Goal: Task Accomplishment & Management: Use online tool/utility

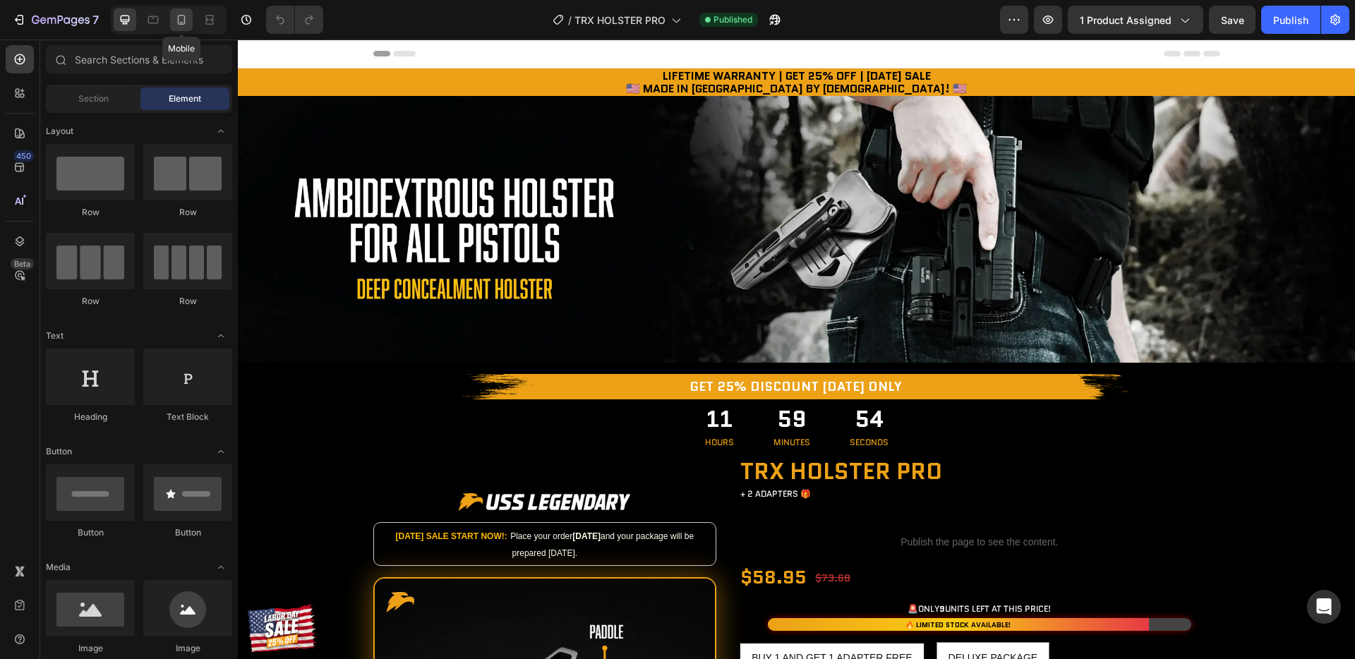
click at [182, 22] on icon at bounding box center [182, 20] width 8 height 10
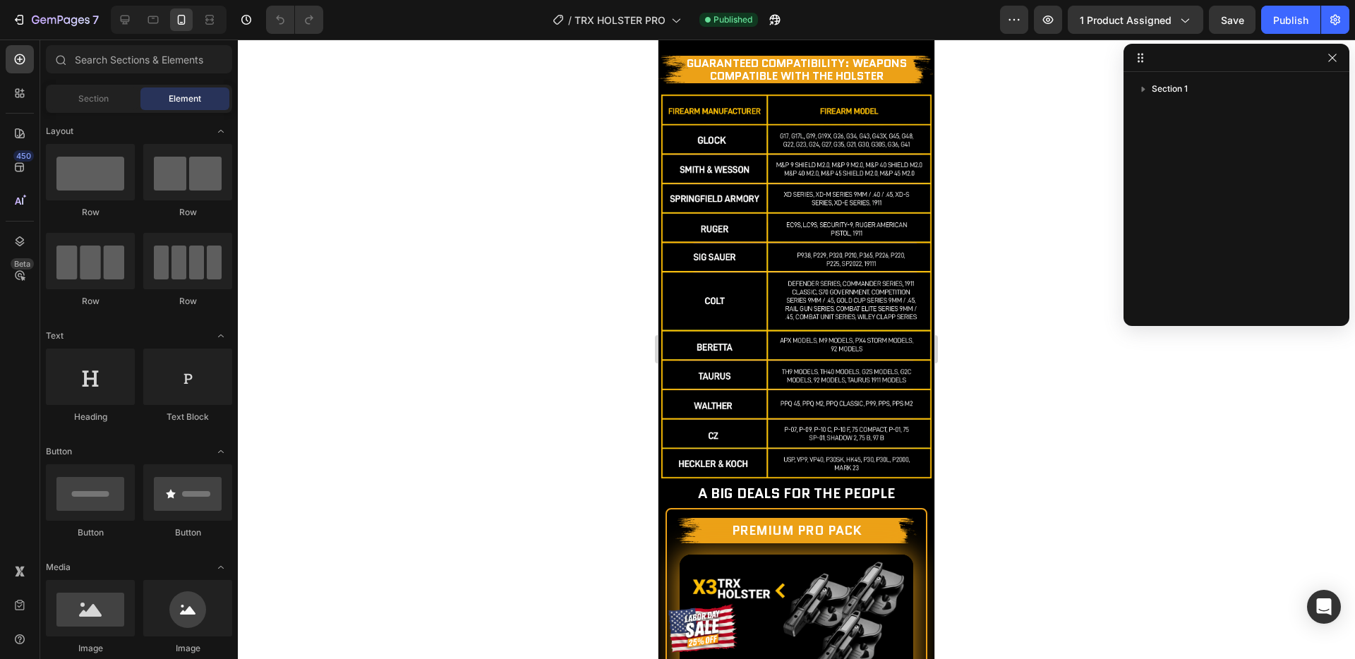
scroll to position [2058, 0]
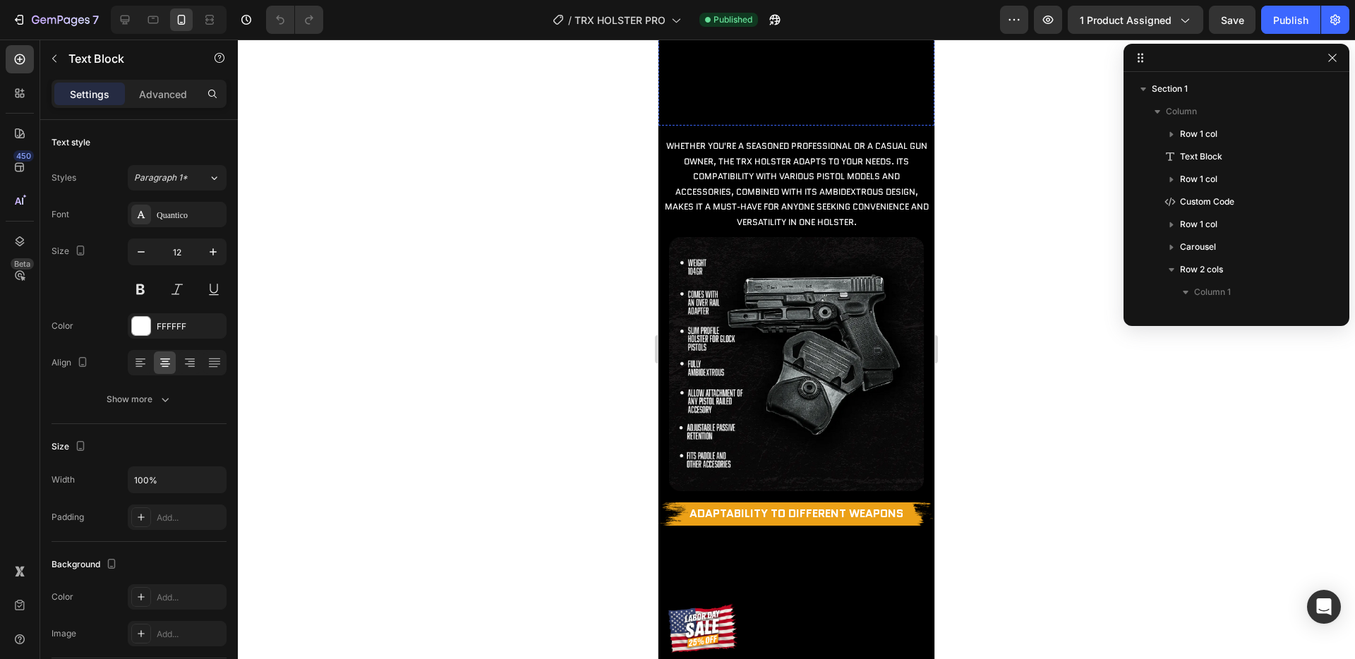
scroll to position [222, 0]
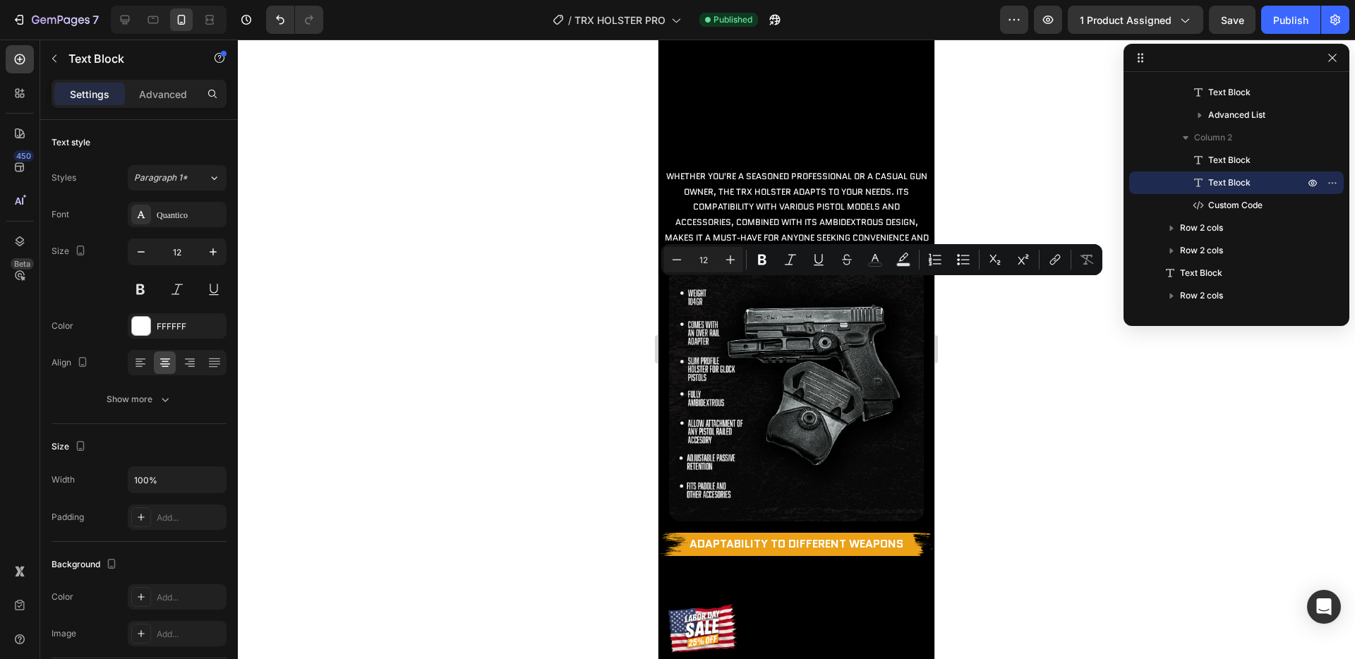
drag, startPoint x: 884, startPoint y: 338, endPoint x: 676, endPoint y: 289, distance: 213.9
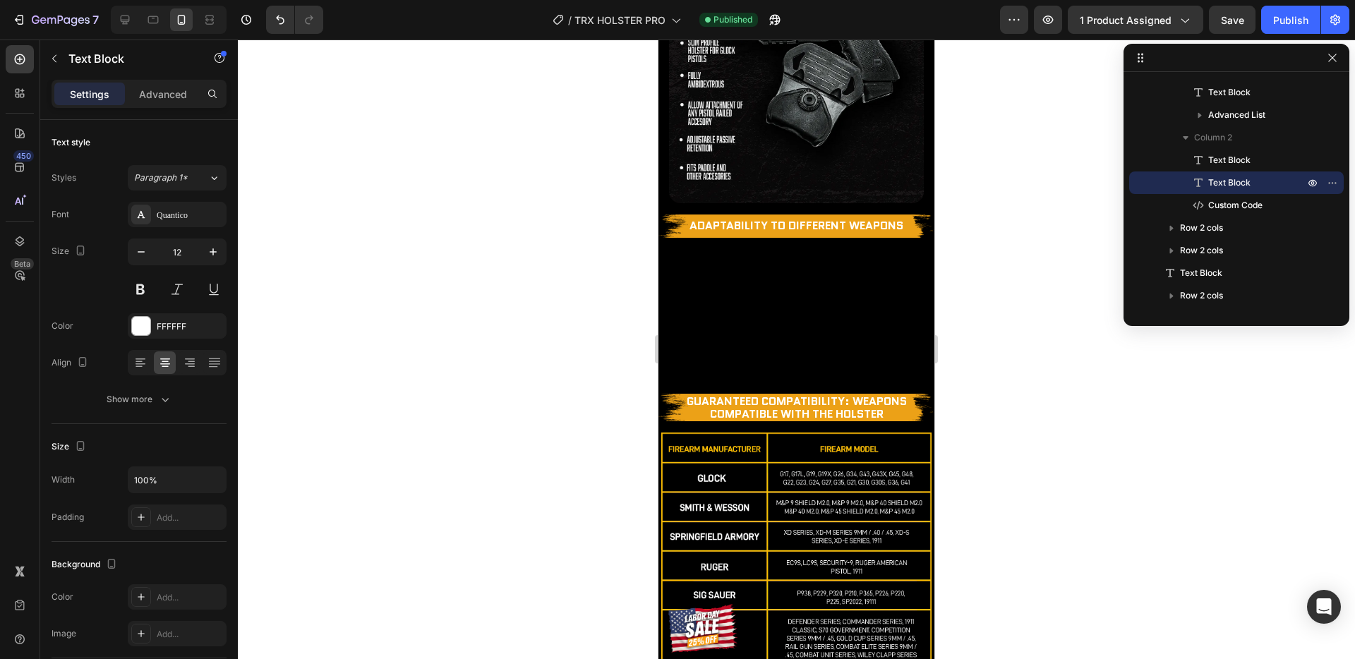
scroll to position [2340, 0]
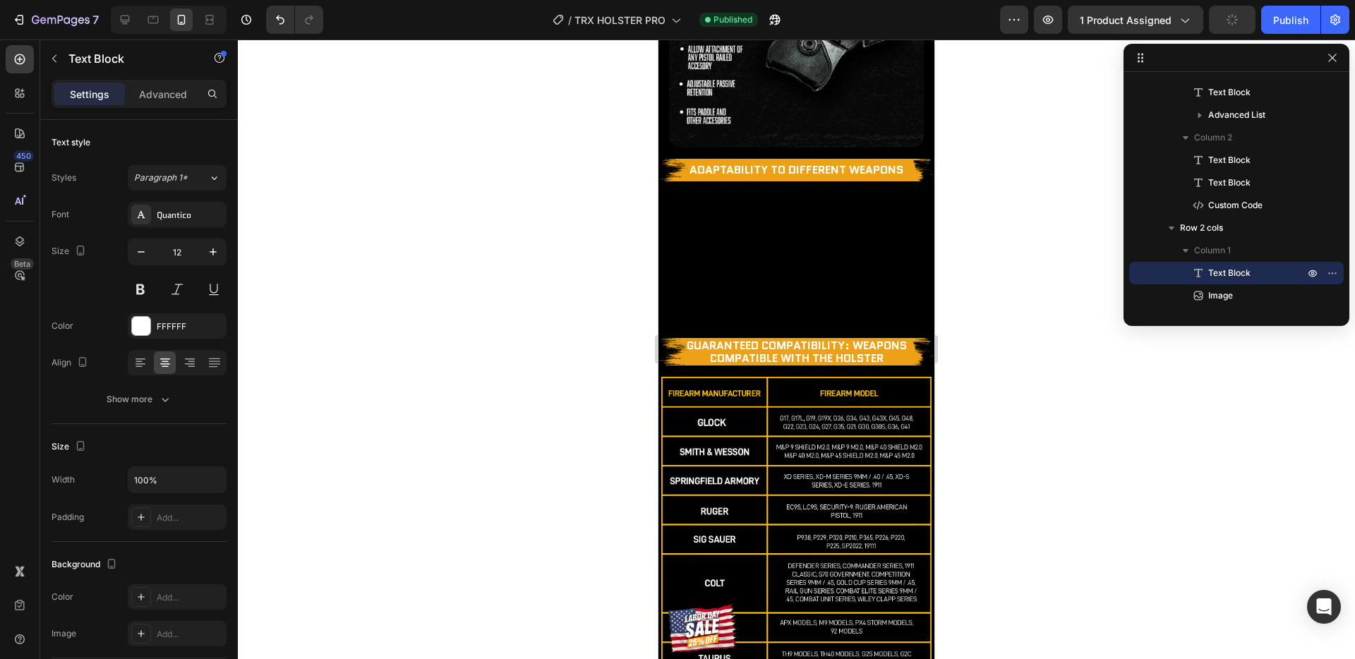
click at [979, 353] on div at bounding box center [796, 350] width 1117 height 620
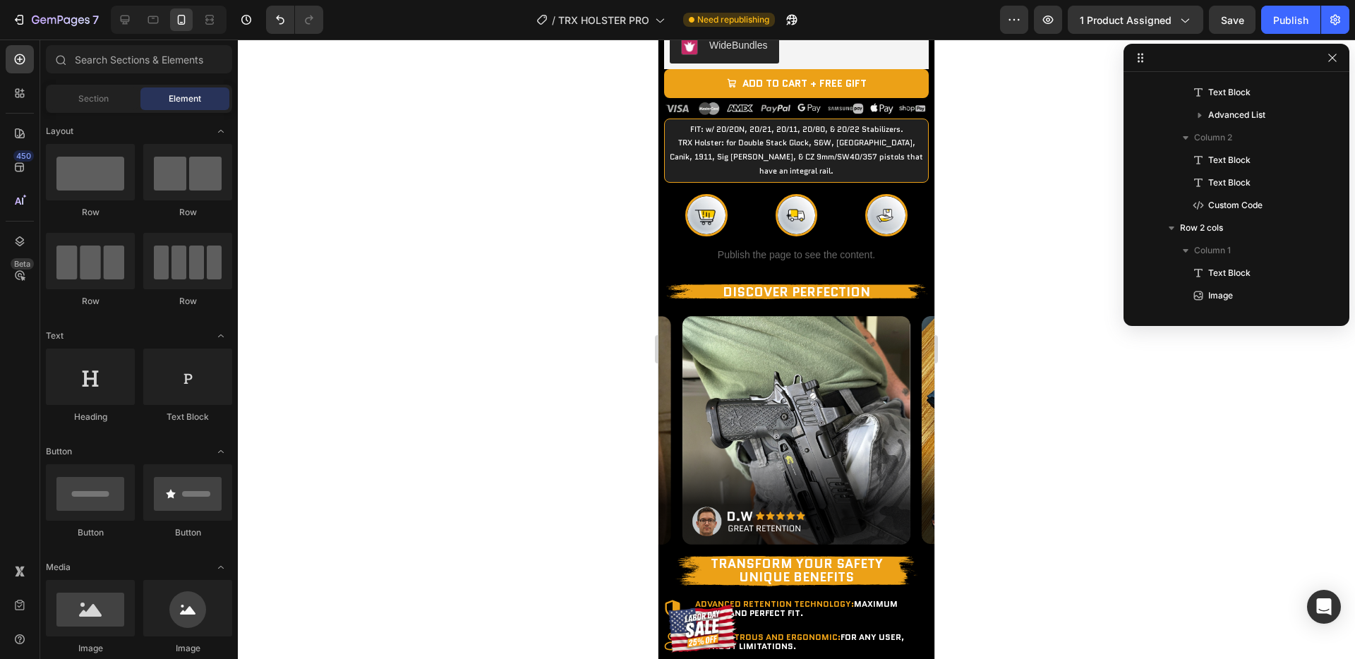
scroll to position [1379, 0]
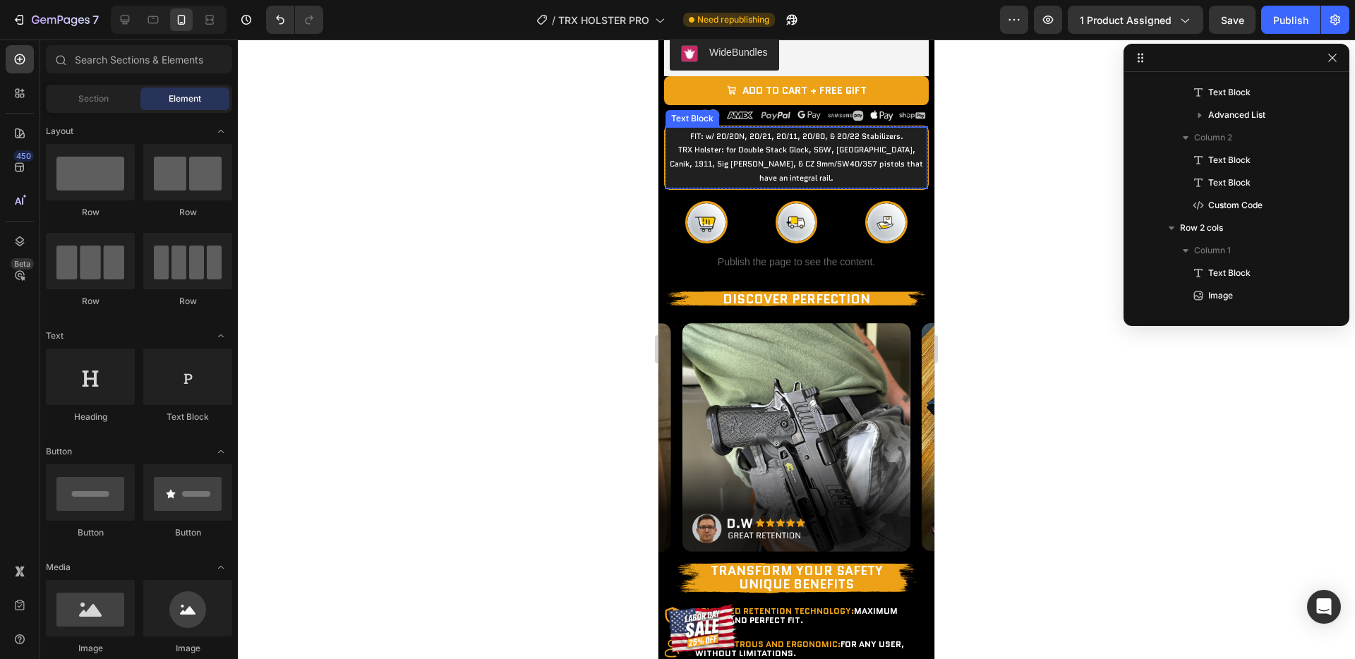
click at [750, 186] on p "FIT: w/ 20/20N, 20/21, 20/11, 20/80, & 20/22 Stabilizers. TRX Holster: for Doub…" at bounding box center [796, 158] width 256 height 56
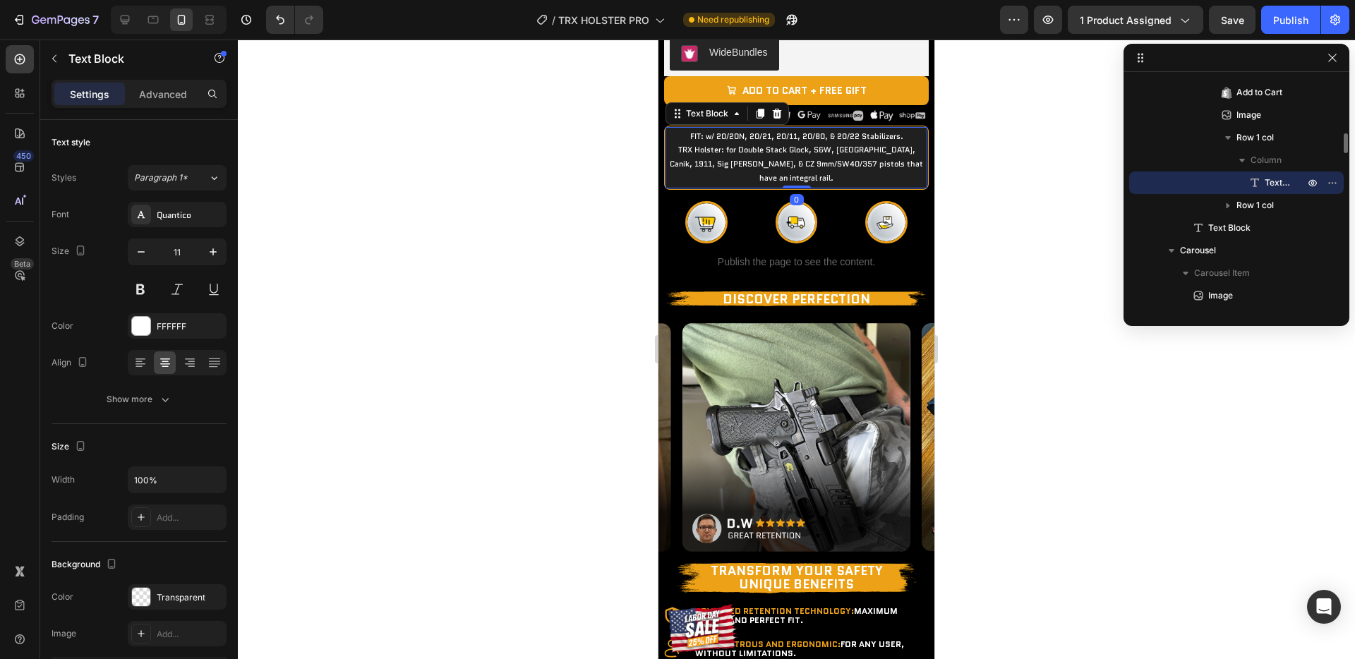
click at [801, 186] on p "FIT: w/ 20/20N, 20/21, 20/11, 20/80, & 20/22 Stabilizers. TRX Holster: for Doub…" at bounding box center [796, 158] width 256 height 56
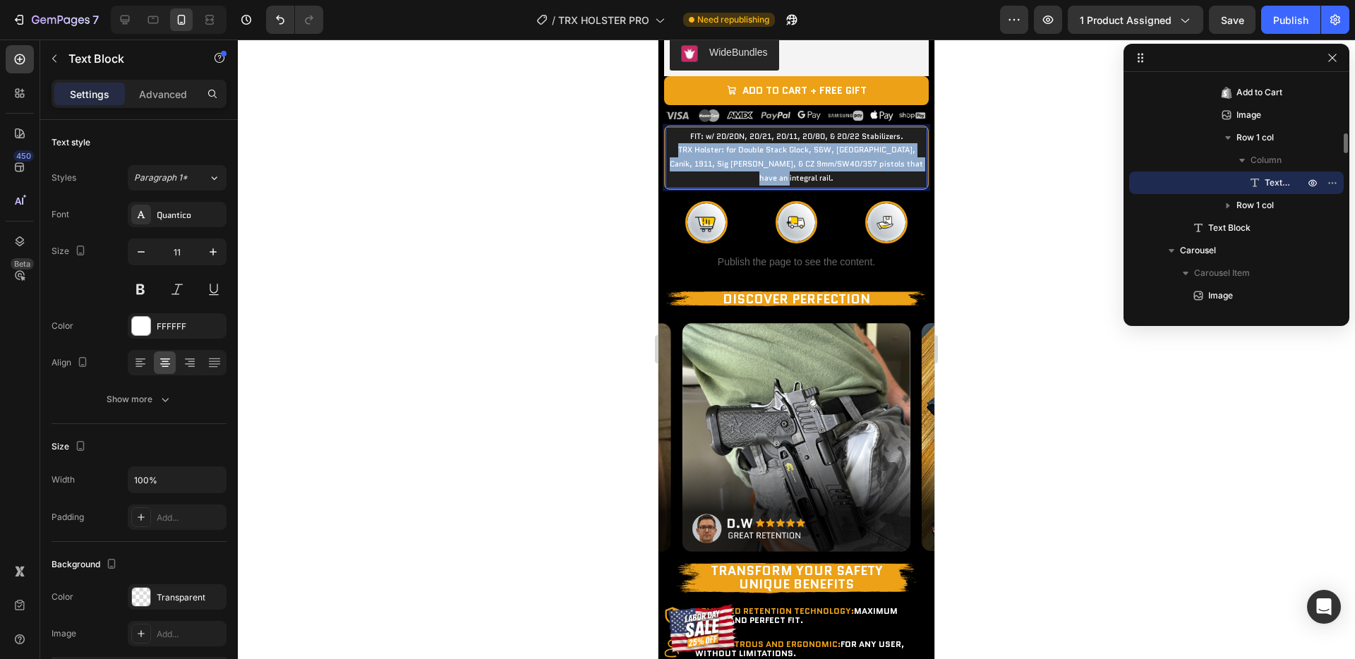
click at [801, 186] on p "FIT: w/ 20/20N, 20/21, 20/11, 20/80, & 20/22 Stabilizers. TRX Holster: for Doub…" at bounding box center [796, 158] width 256 height 56
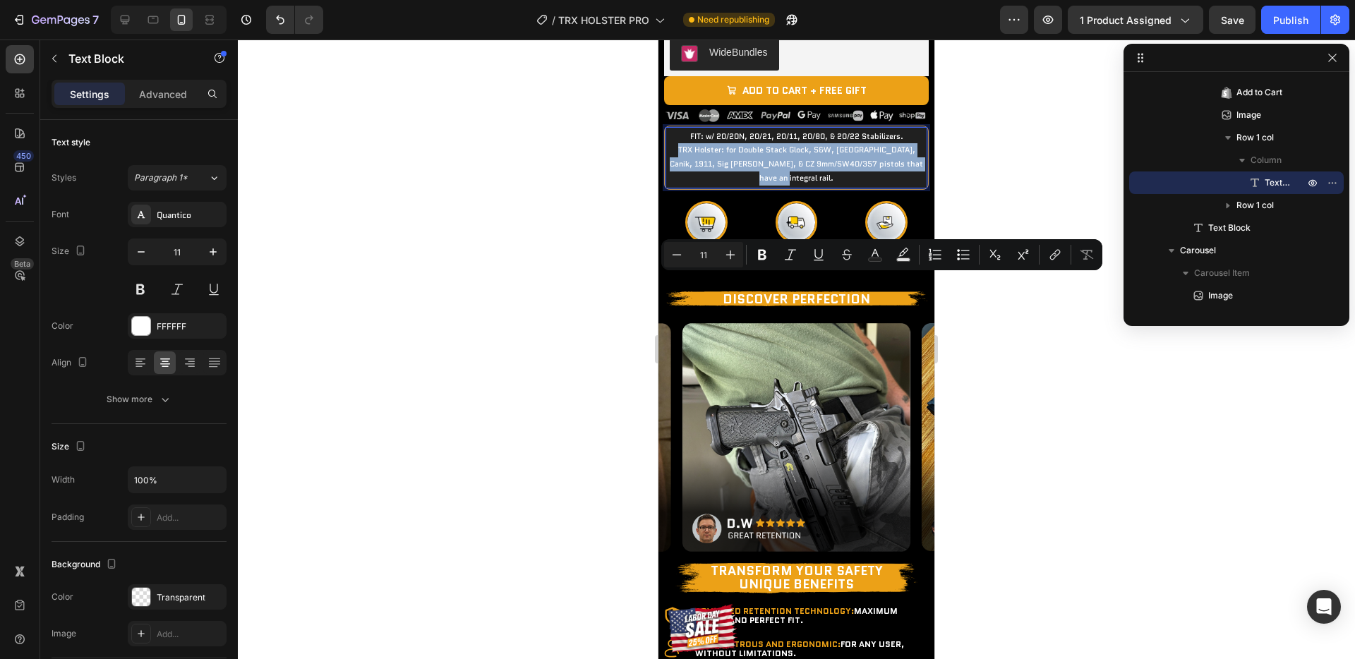
click at [832, 186] on p "FIT: w/ 20/20N, 20/21, 20/11, 20/80, & 20/22 Stabilizers. TRX Holster: for Doub…" at bounding box center [796, 158] width 256 height 56
click at [862, 186] on p "FIT: w/ 20/20N, 20/21, 20/11, 20/80, & 20/22 Stabilizers. TRX Holster: for Doub…" at bounding box center [796, 158] width 256 height 56
click at [866, 186] on p "FIT: w/ 20/20N, 20/21, 20/11, 20/80, & 20/22 Stabilizers. TRX Holster: for Doub…" at bounding box center [796, 158] width 256 height 56
click at [898, 186] on p "FIT: w/ 20/20N, 20/21, 20/11, 20/80, & 20/22 Stabilizers. TRX Holster: for Doub…" at bounding box center [796, 158] width 256 height 56
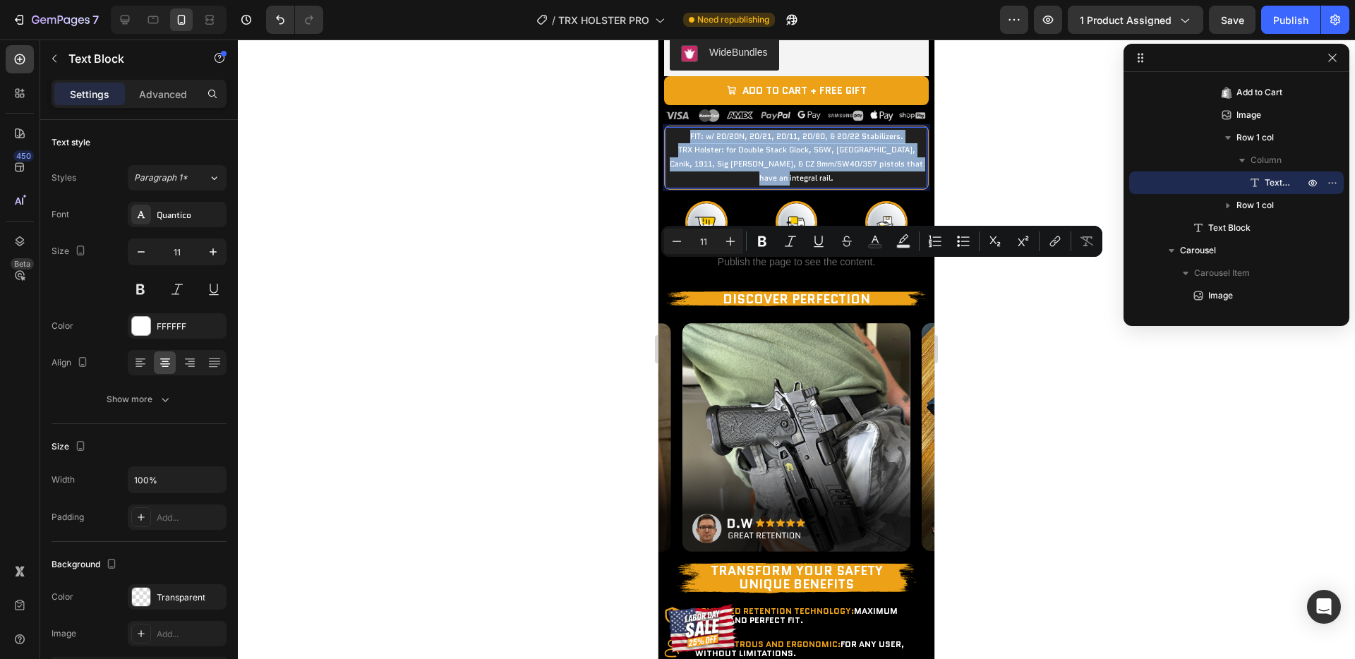
drag, startPoint x: 917, startPoint y: 297, endPoint x: 677, endPoint y: 272, distance: 241.2
click at [677, 186] on p "FIT: w/ 20/20N, 20/21, 20/11, 20/80, & 20/22 Stabilizers. TRX Holster: for Doub…" at bounding box center [796, 158] width 256 height 56
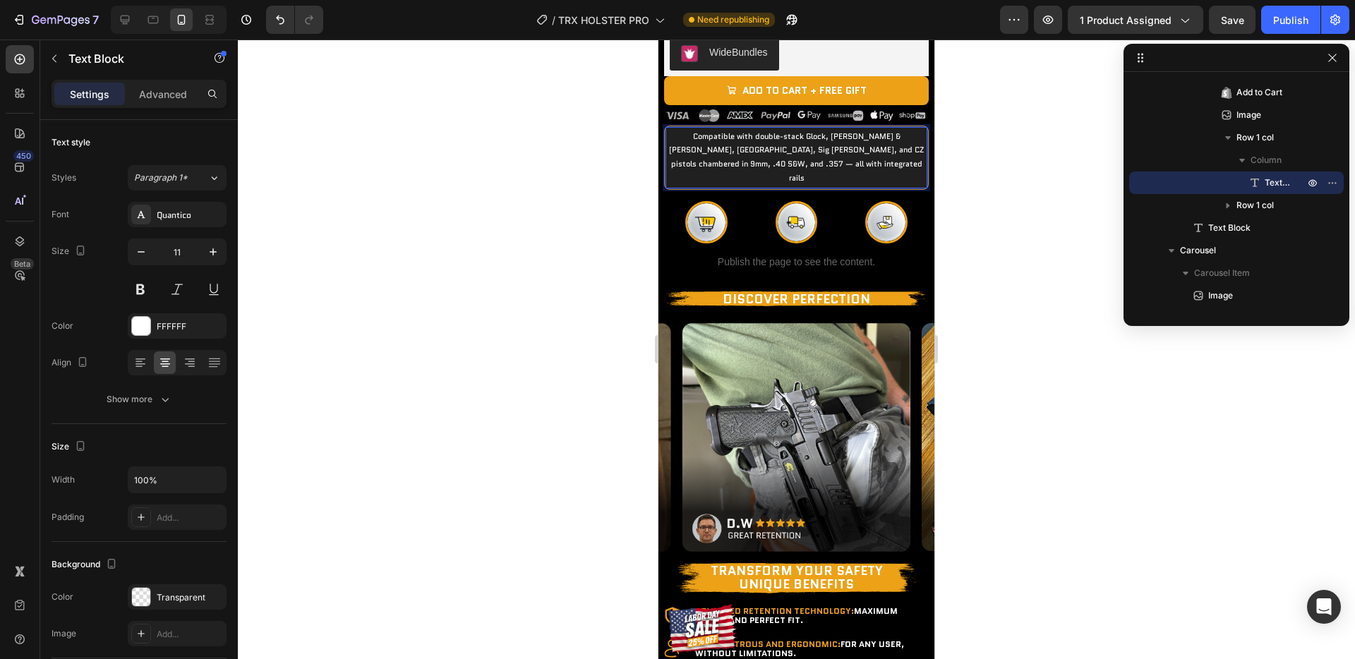
click at [713, 186] on p "Compatible with double-stack Glock, [PERSON_NAME] & [PERSON_NAME], [GEOGRAPHIC_…" at bounding box center [796, 158] width 256 height 56
click at [960, 363] on div at bounding box center [796, 350] width 1117 height 620
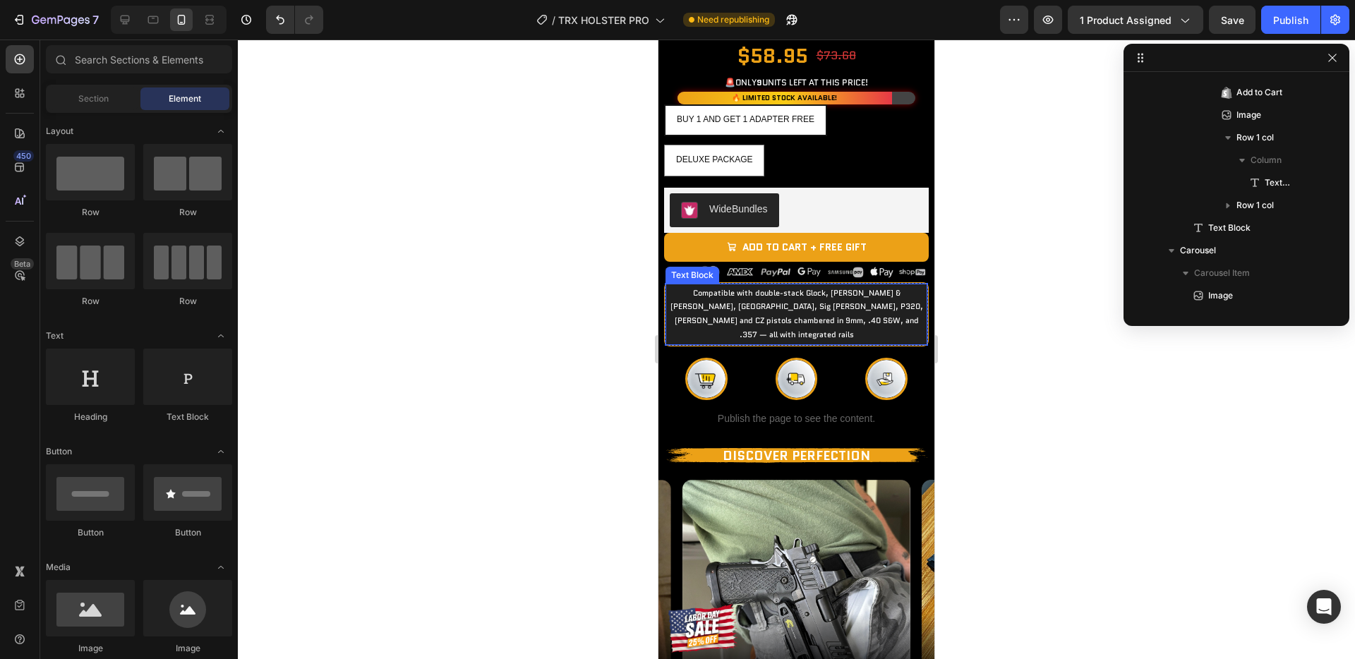
scroll to position [1198, 0]
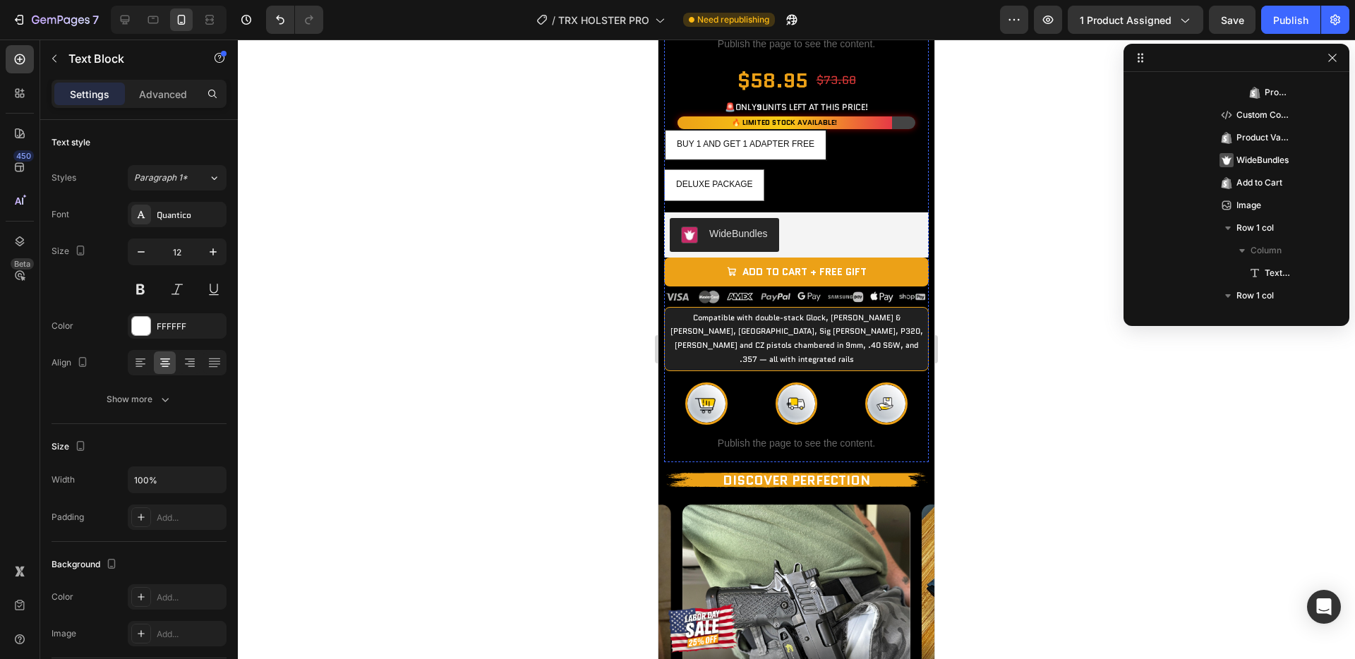
scroll to position [358, 0]
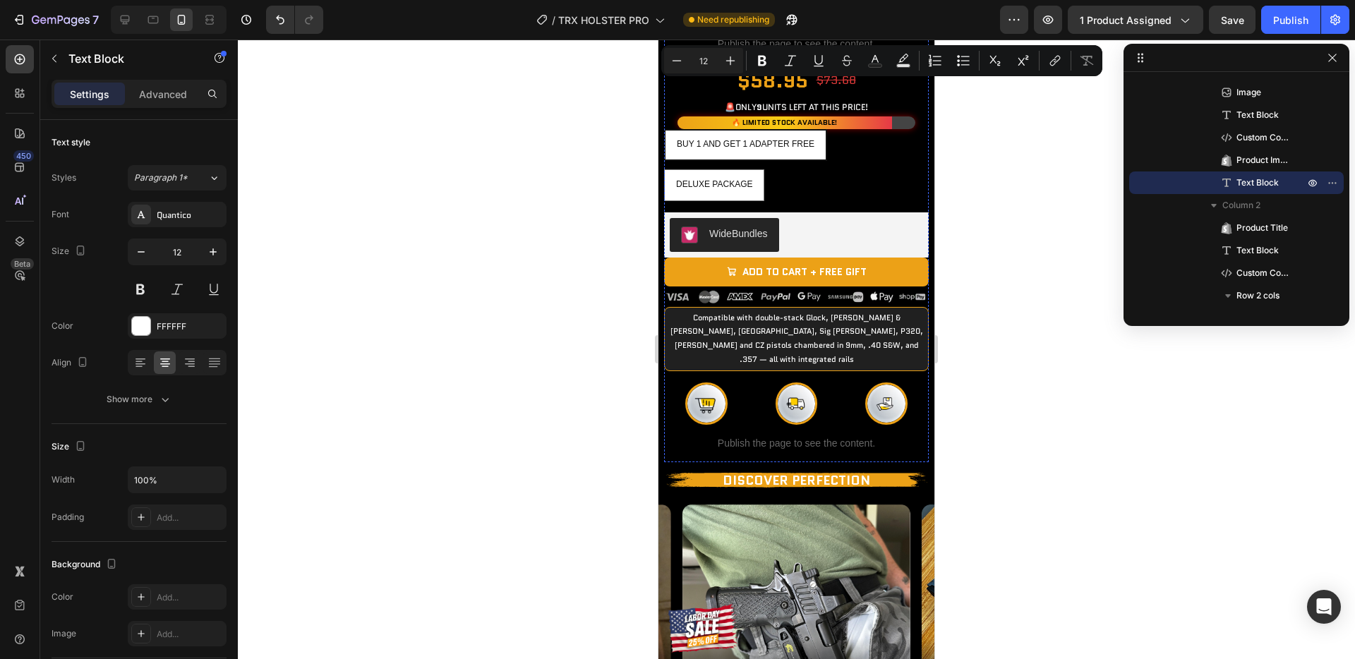
click at [1044, 188] on div at bounding box center [796, 350] width 1117 height 620
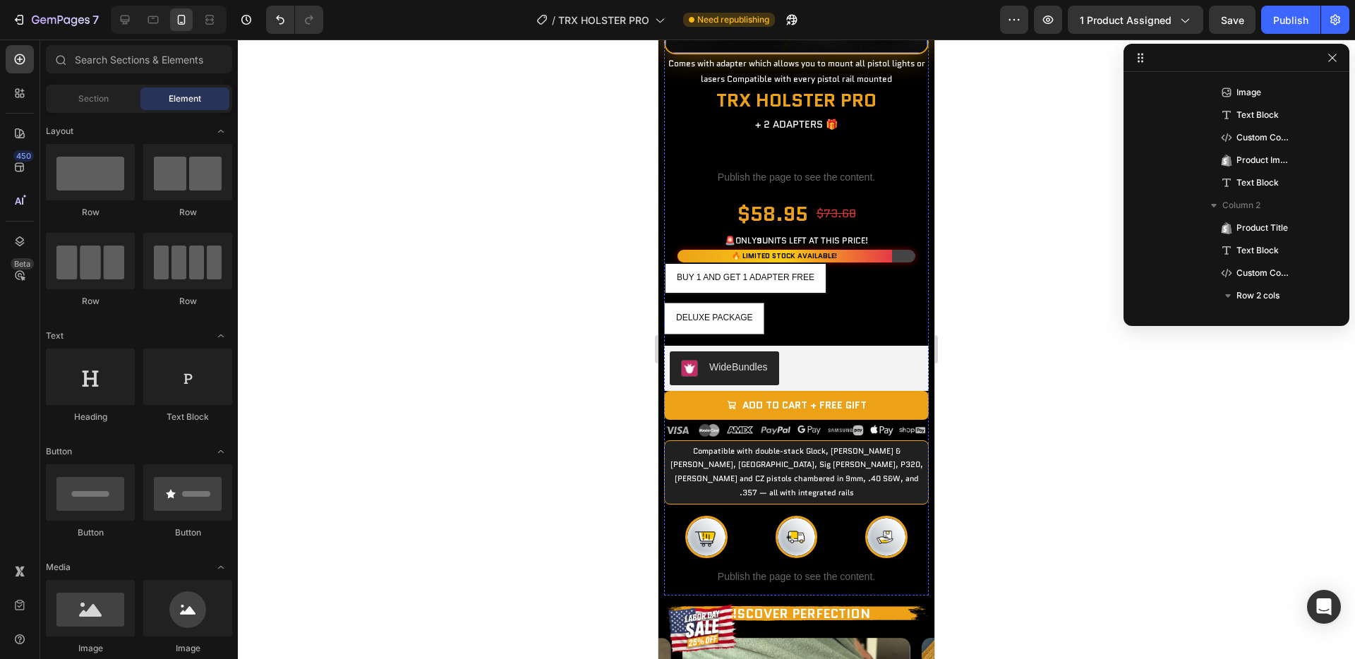
scroll to position [1040, 0]
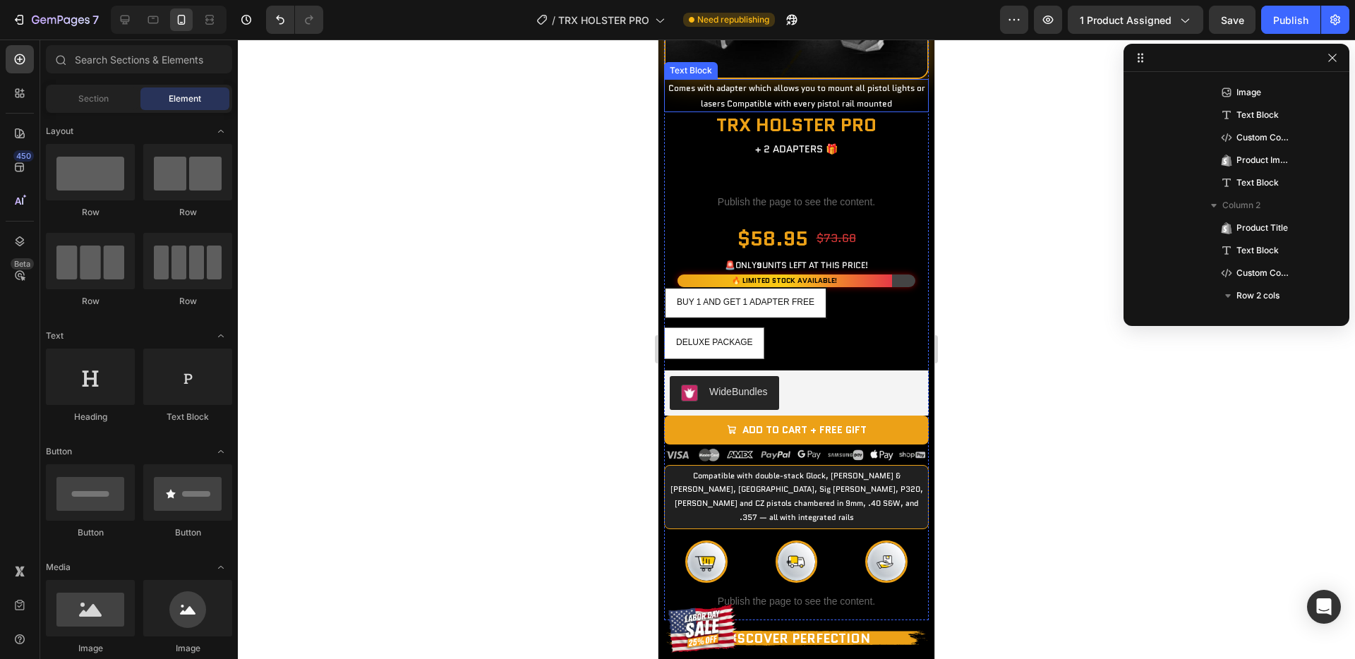
click at [800, 111] on p "Comes with adapter which allows you to mount all pistol lights or lasers Compat…" at bounding box center [796, 95] width 262 height 30
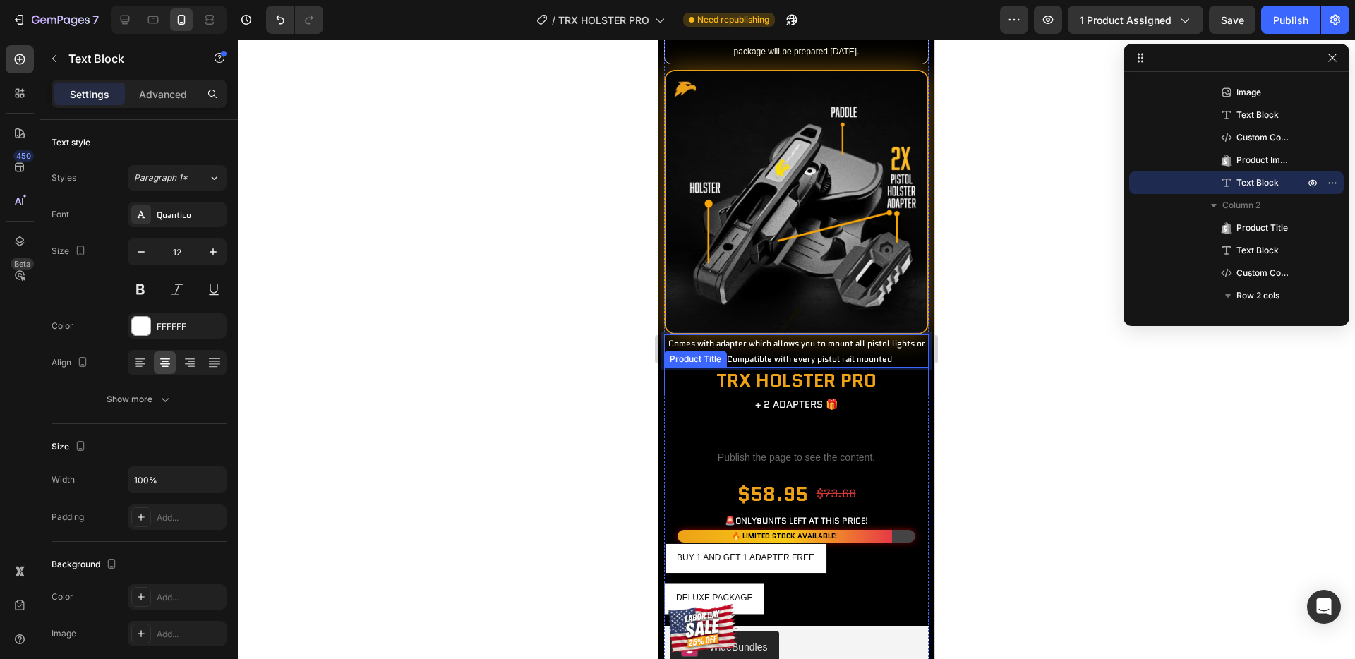
scroll to position [668, 0]
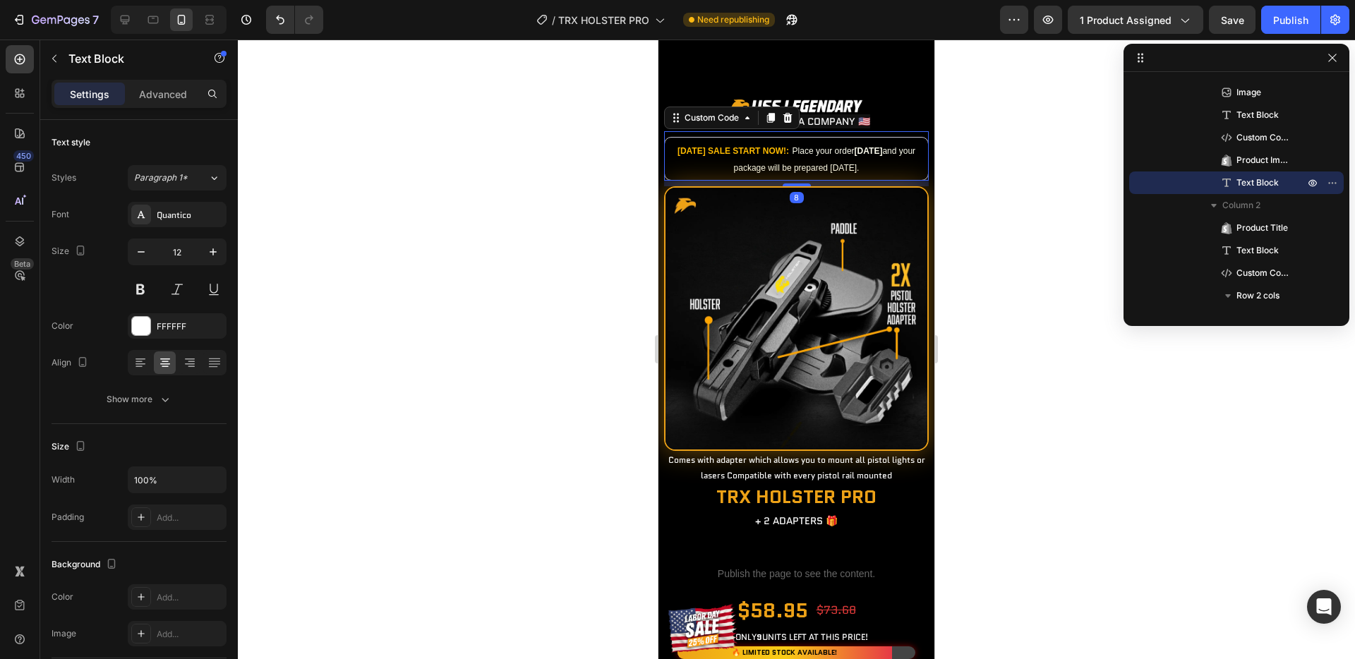
click at [789, 156] on font "[DATE] SALE START NOW!:" at bounding box center [732, 151] width 111 height 10
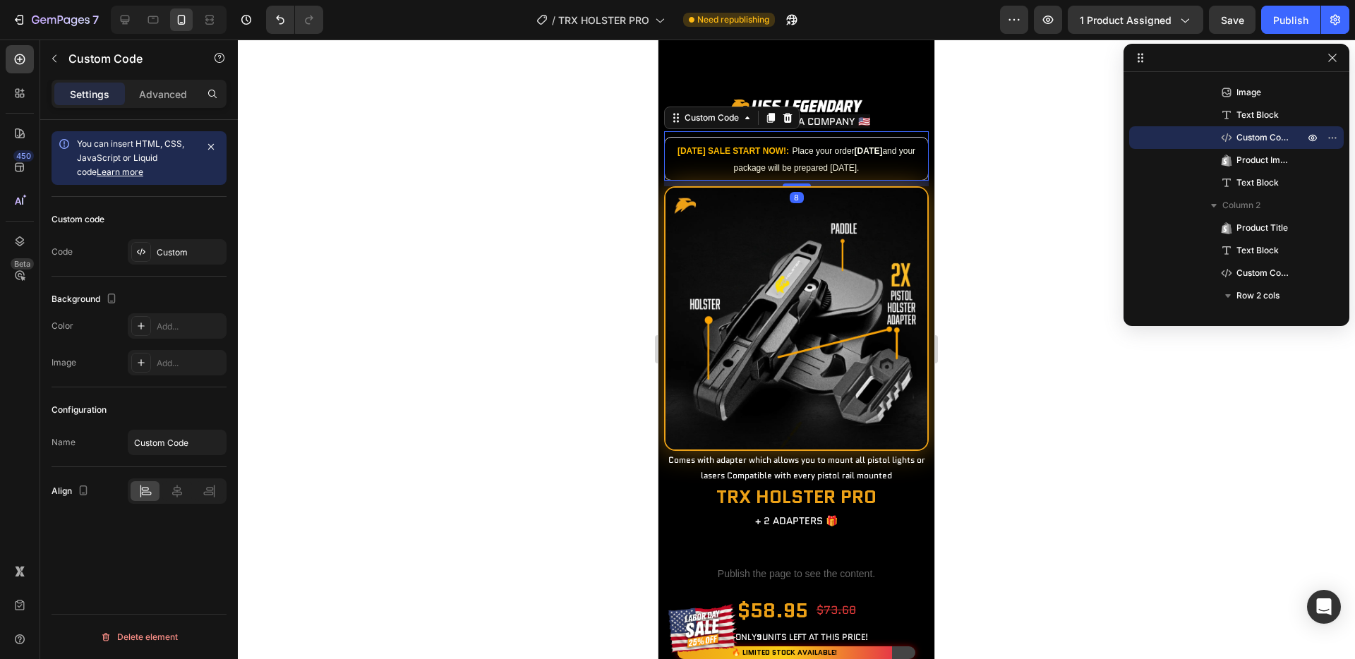
click at [786, 156] on font "[DATE] SALE START NOW!:" at bounding box center [732, 151] width 111 height 10
click at [773, 156] on font "[DATE] SALE START NOW!:" at bounding box center [732, 151] width 111 height 10
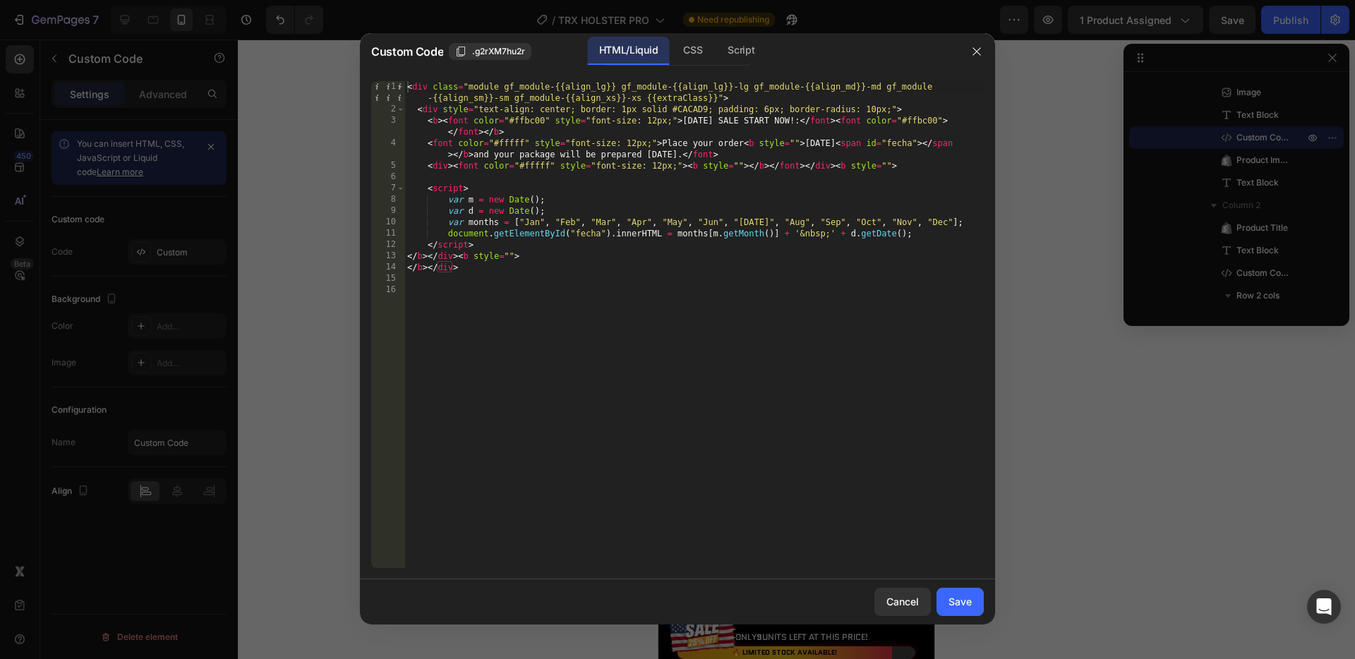
click at [803, 122] on div "< div class = "module gf_module-{{align_lg}} gf_module-{{align_lg}}-lg gf_modul…" at bounding box center [693, 341] width 579 height 521
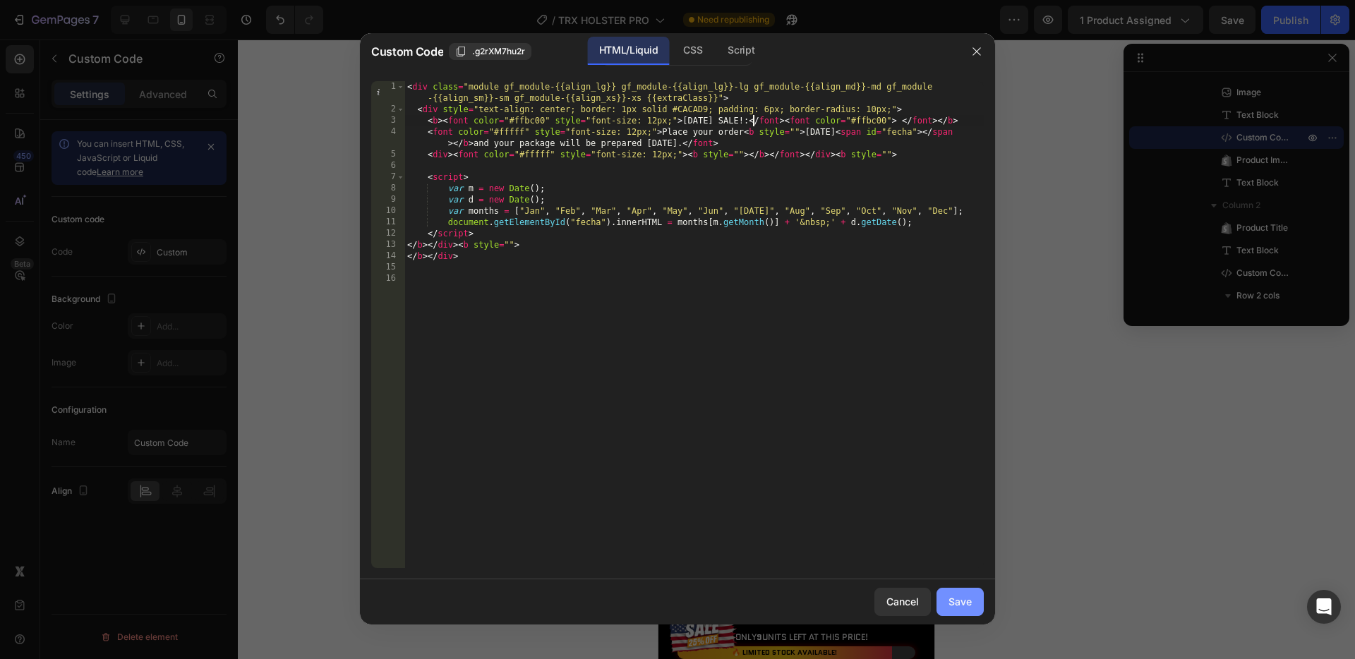
type textarea "<b><font color="#ffbc00" style="font-size: 12px;">[DATE] SALE!:</font><font col…"
click at [952, 604] on div "Save" at bounding box center [959, 601] width 23 height 15
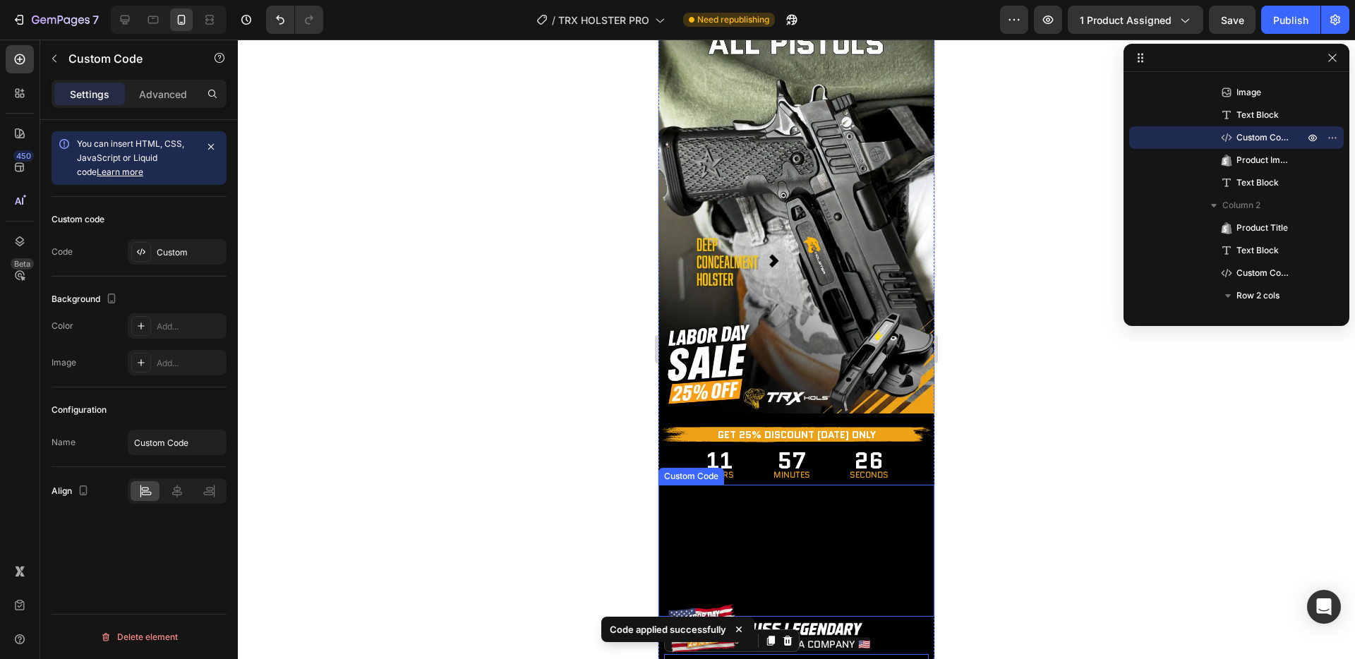
scroll to position [0, 0]
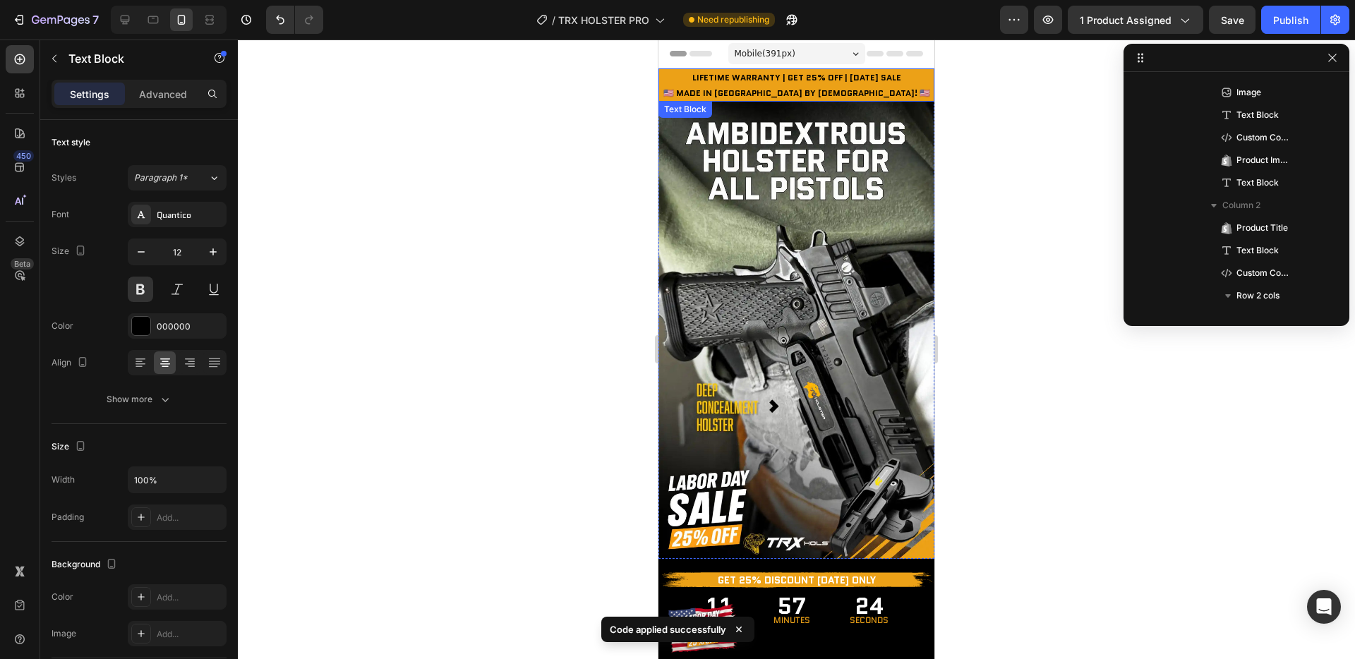
click at [868, 88] on p "LIFETIME WARRANTY | GET 25% OFF | [DATE] SALE 🇺🇸 MADE IN [GEOGRAPHIC_DATA] BY […" at bounding box center [796, 85] width 273 height 30
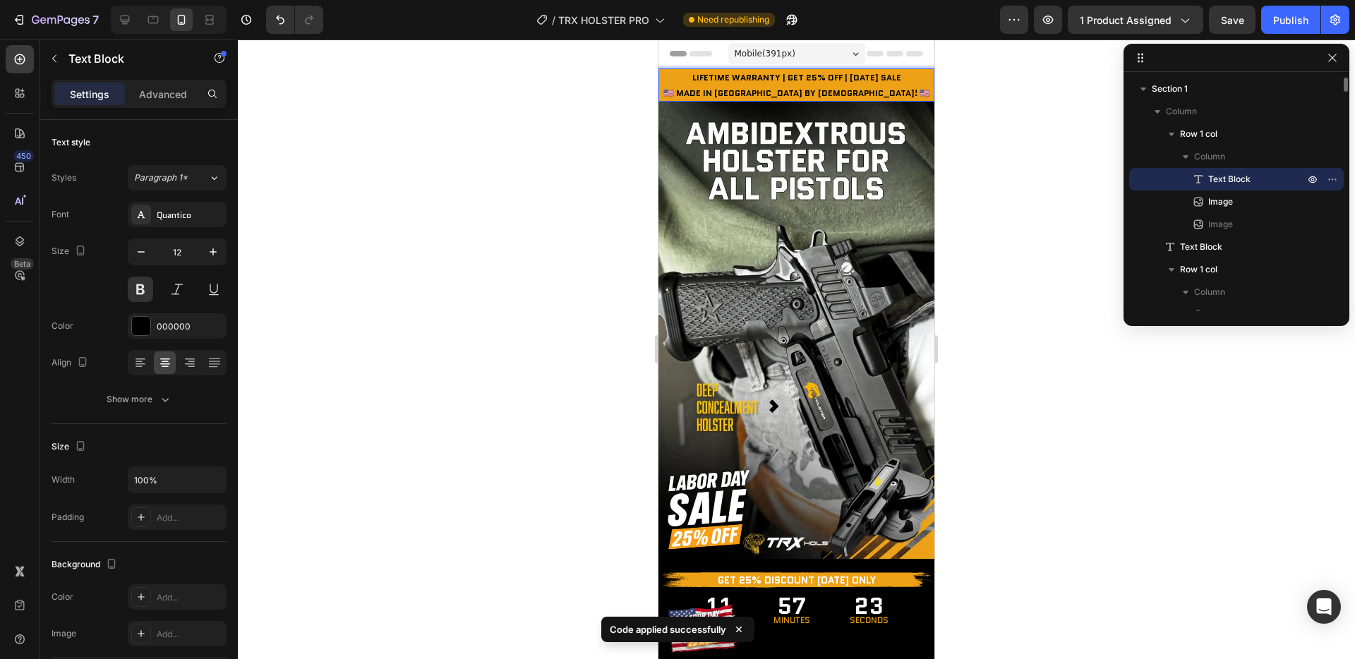
click at [862, 95] on p "LIFETIME WARRANTY | GET 25% OFF | [DATE] SALE 🇺🇸 MADE IN [GEOGRAPHIC_DATA] BY […" at bounding box center [796, 85] width 273 height 30
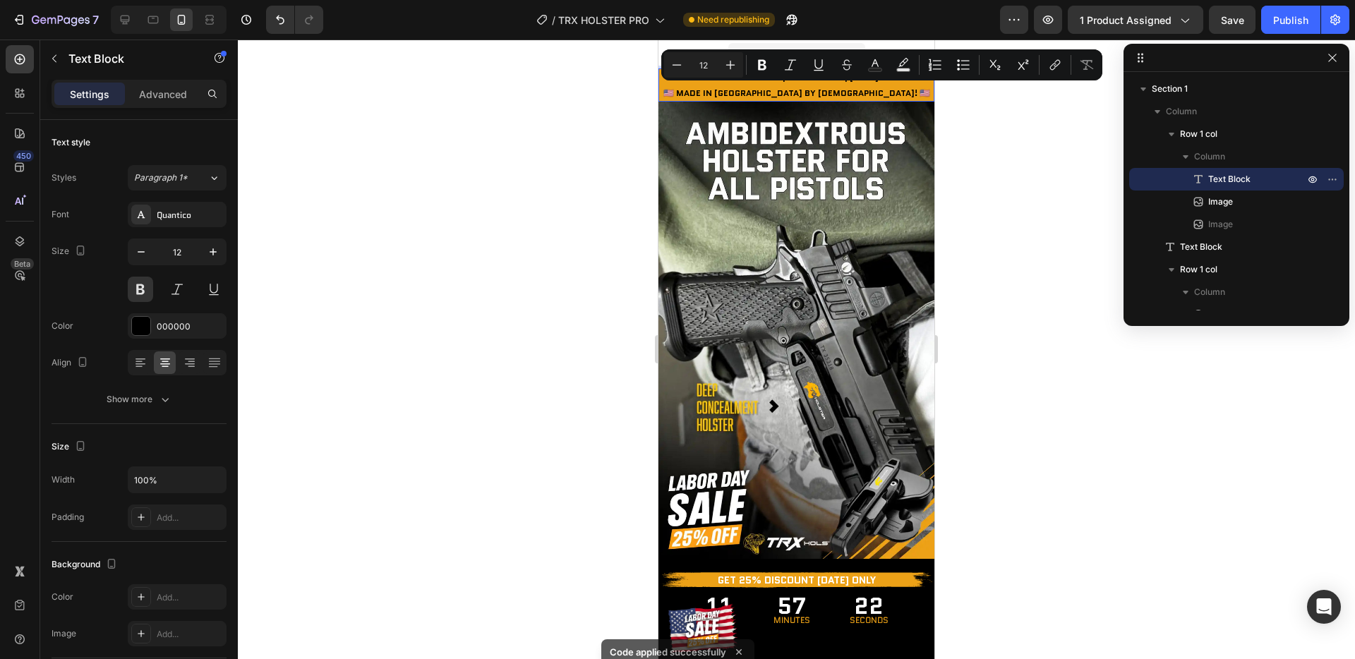
click at [874, 95] on p "LIFETIME WARRANTY | GET 25% OFF | [DATE] SALE 🇺🇸 MADE IN [GEOGRAPHIC_DATA] BY […" at bounding box center [796, 85] width 273 height 30
drag, startPoint x: 879, startPoint y: 95, endPoint x: 798, endPoint y: 96, distance: 81.2
click at [798, 96] on p "LIFETIME WARRANTY | GET 25% OFF | [DATE] SALE 🇺🇸 MADE IN [GEOGRAPHIC_DATA] BY […" at bounding box center [796, 85] width 273 height 30
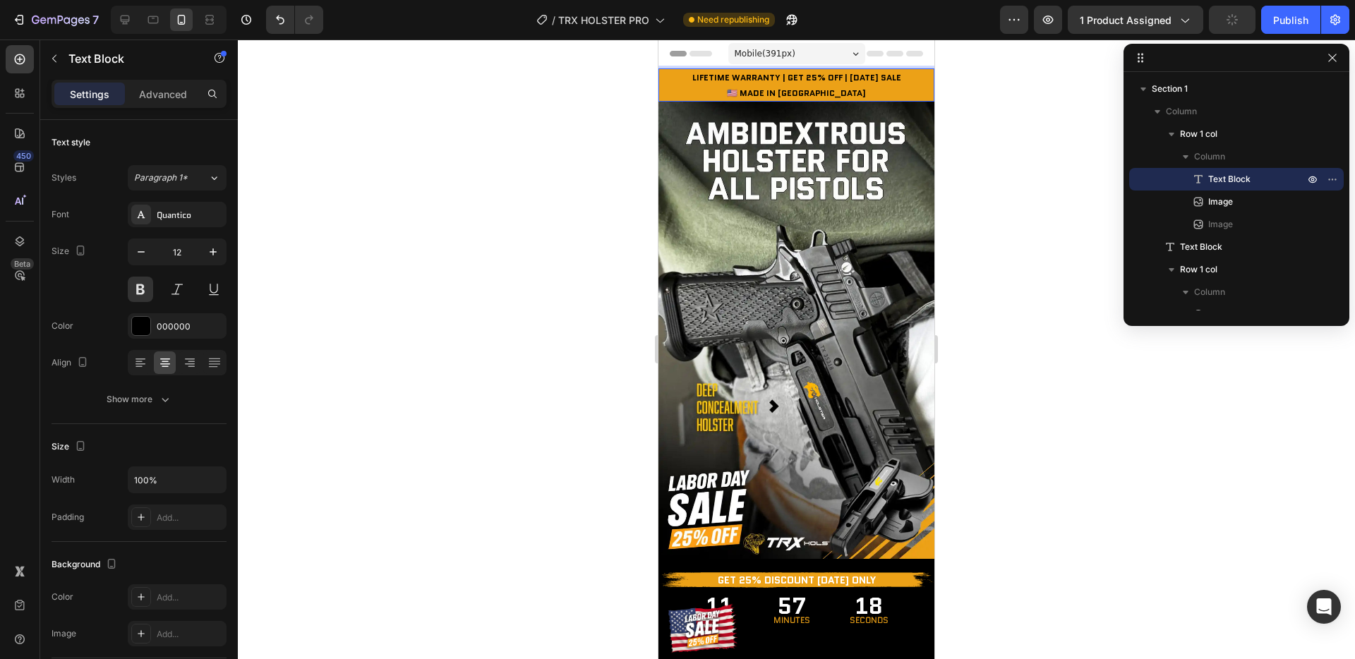
click at [751, 95] on p "LIFETIME WARRANTY | GET 25% OFF | [DATE] SALE 🇺🇸 MADE IN [GEOGRAPHIC_DATA]" at bounding box center [796, 85] width 273 height 30
click at [952, 144] on div at bounding box center [796, 350] width 1117 height 620
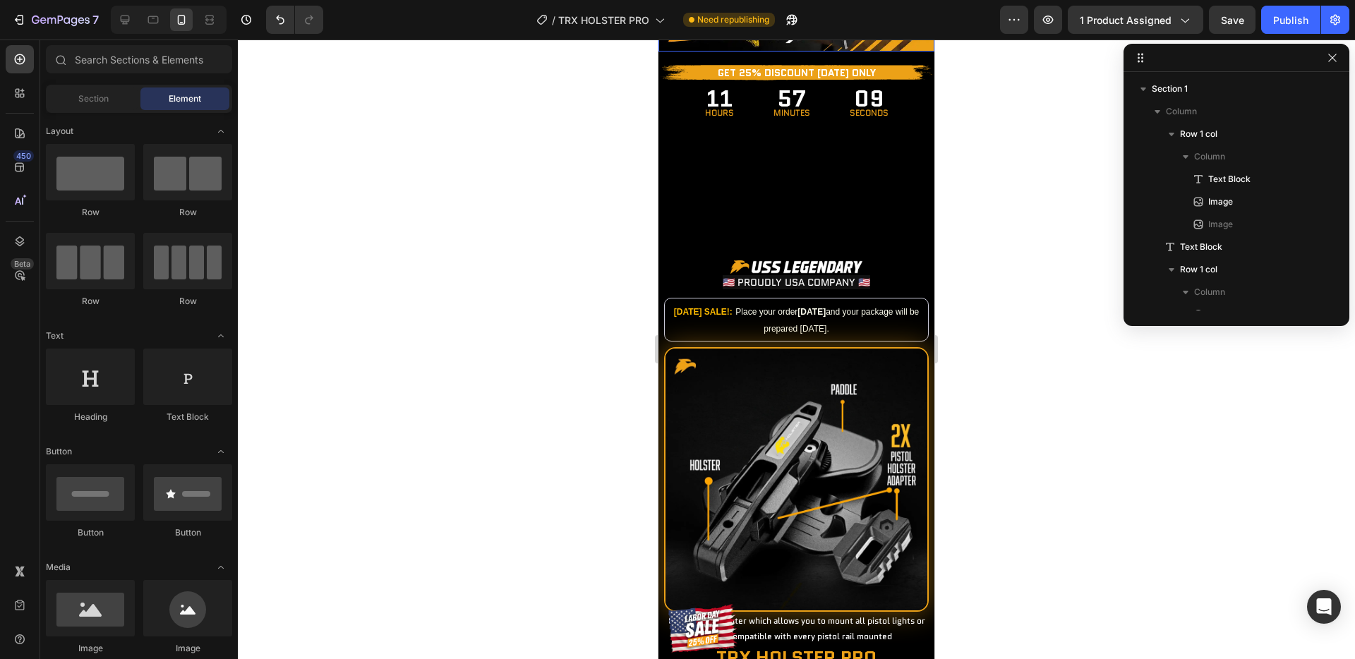
scroll to position [387, 0]
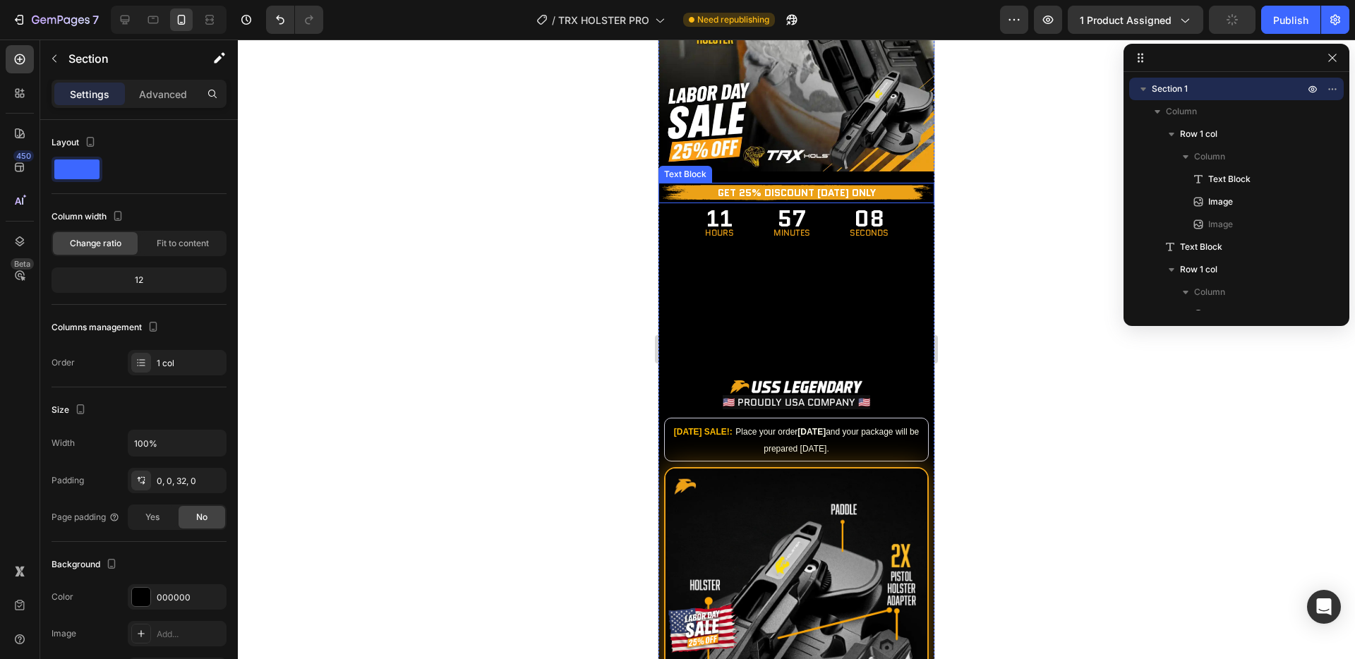
click at [808, 184] on p "GET 25% DISCOUNT [DATE] ONLY" at bounding box center [796, 193] width 273 height 18
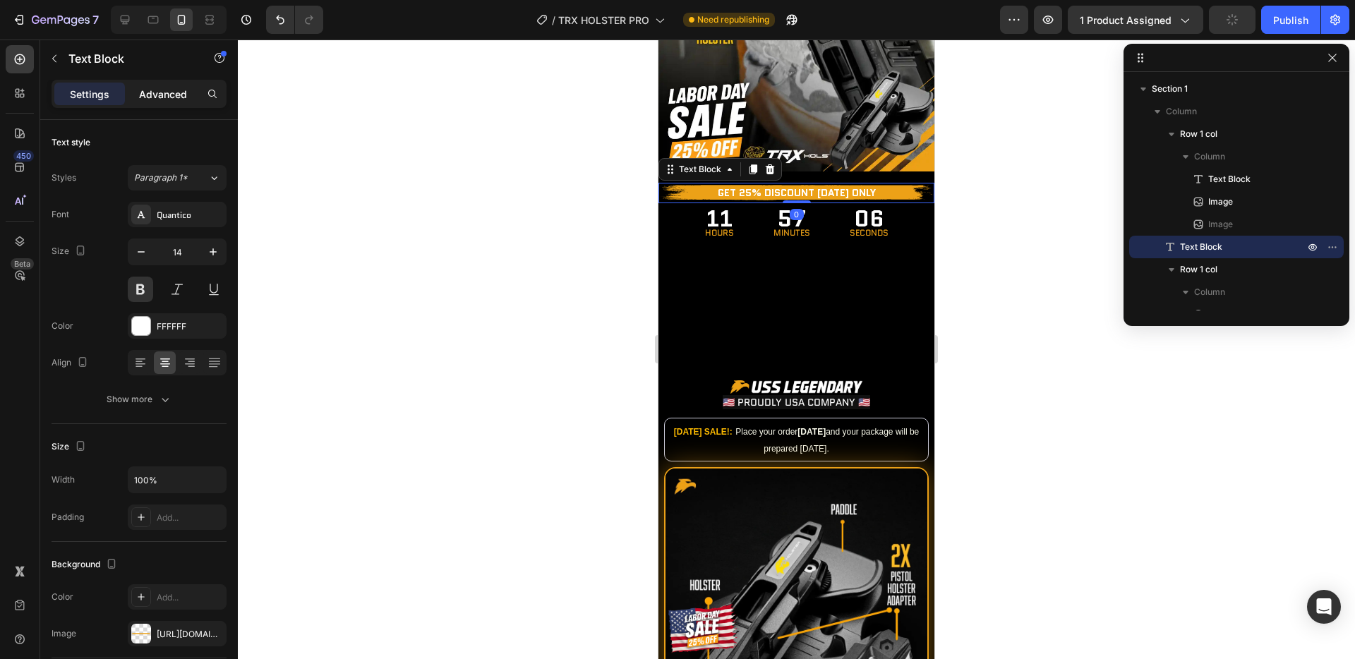
click at [155, 90] on p "Advanced" at bounding box center [163, 94] width 48 height 15
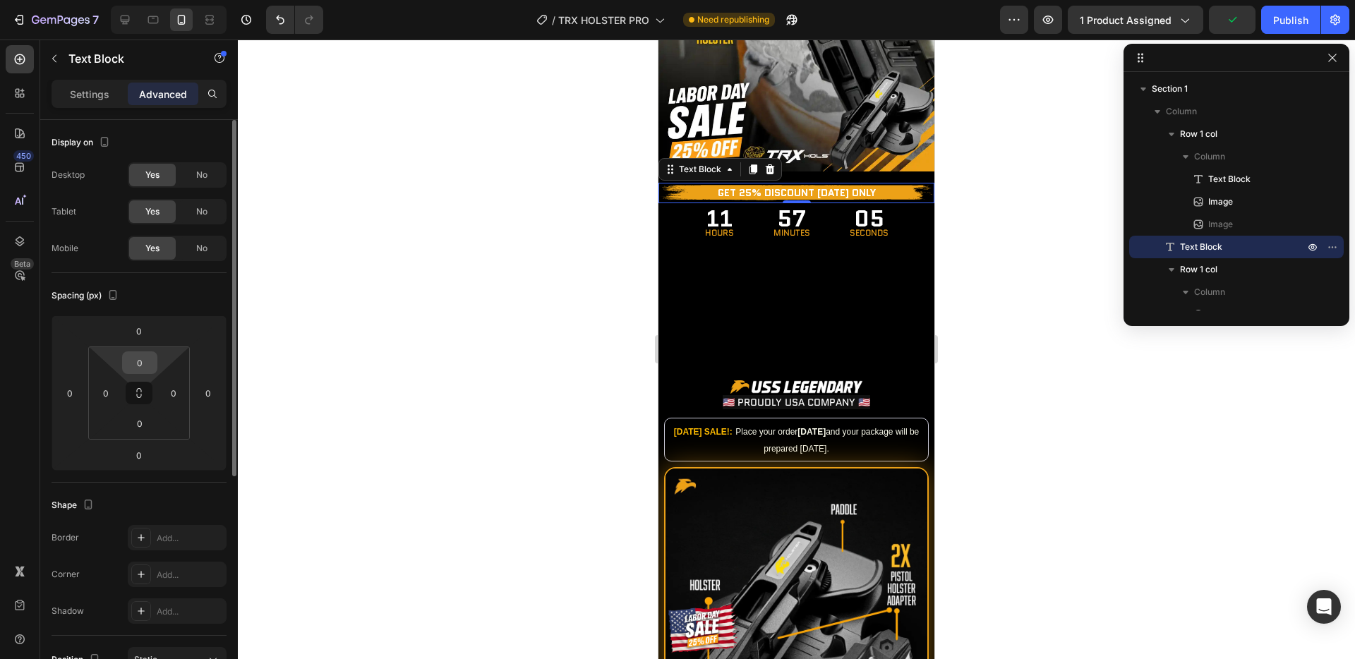
click at [142, 362] on input "0" at bounding box center [140, 362] width 28 height 21
type input "0"
click at [144, 0] on html "7 Version history / TRX HOLSTER PRO Need republishing Preview 1 product assigne…" at bounding box center [677, 0] width 1355 height 0
type input "-10"
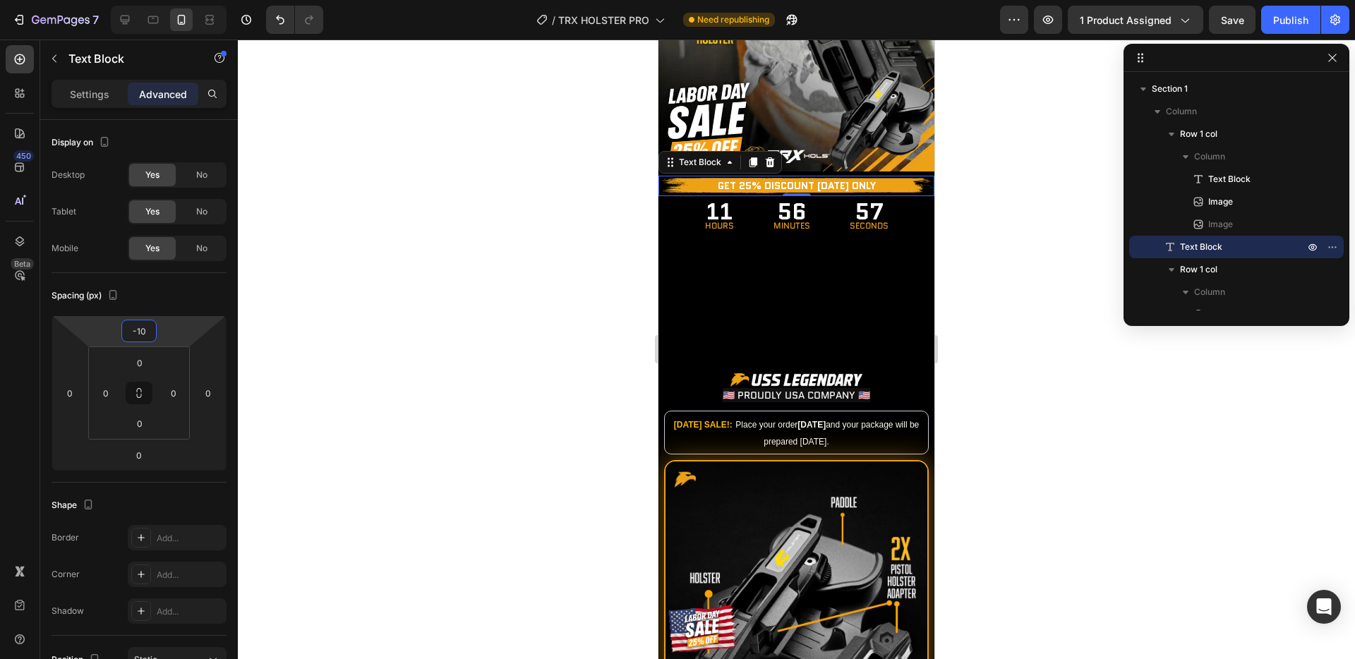
click at [528, 428] on div at bounding box center [796, 350] width 1117 height 620
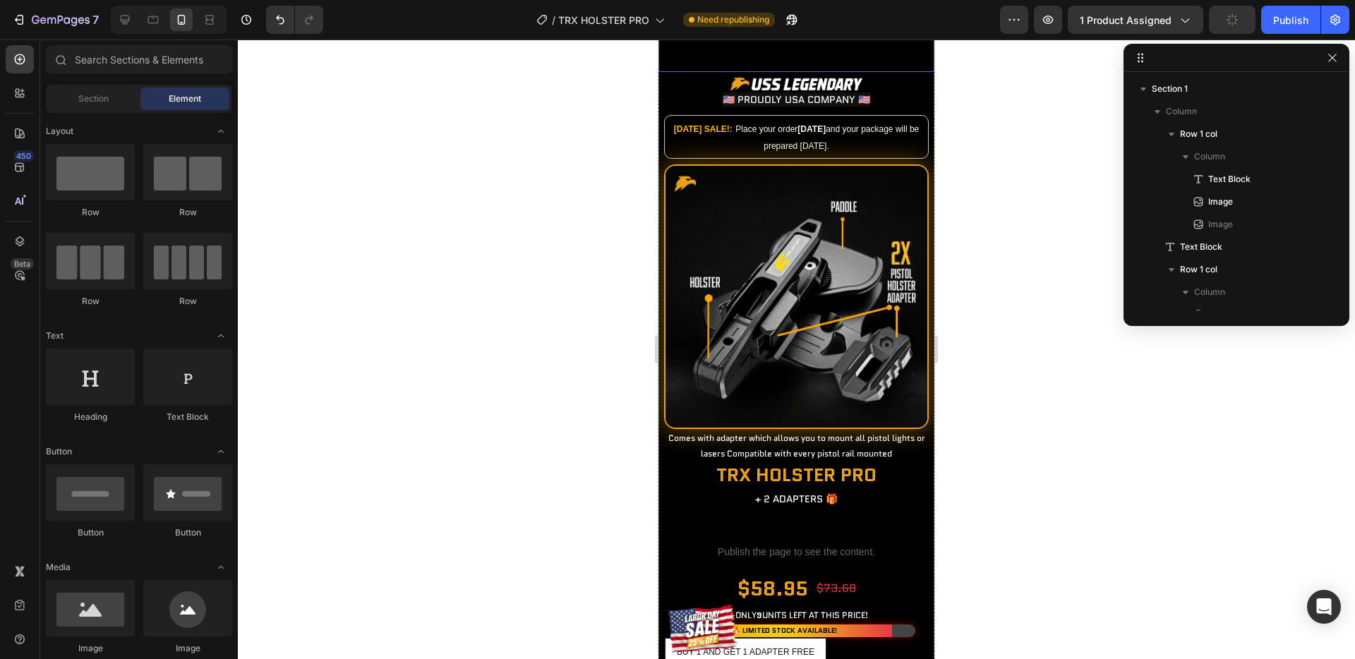
scroll to position [684, 0]
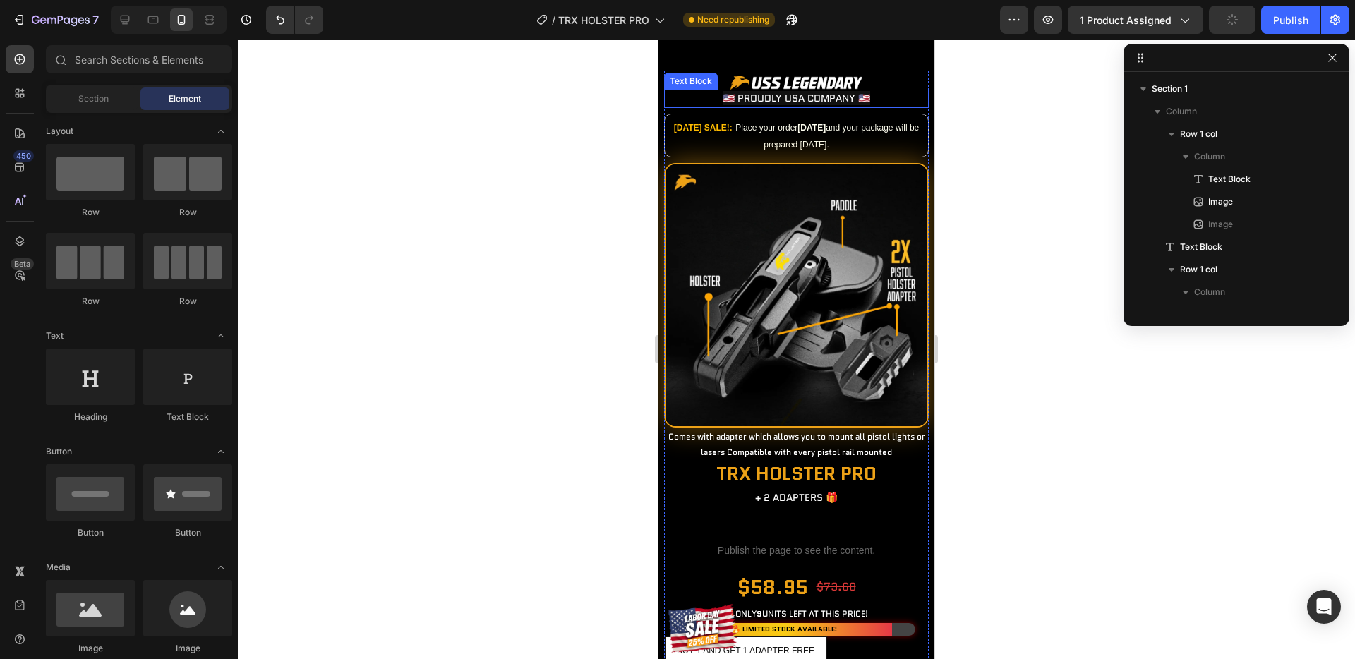
click at [833, 105] on span "🇺🇸 PROUDLY USA COMPANY 🇺🇸" at bounding box center [796, 98] width 147 height 14
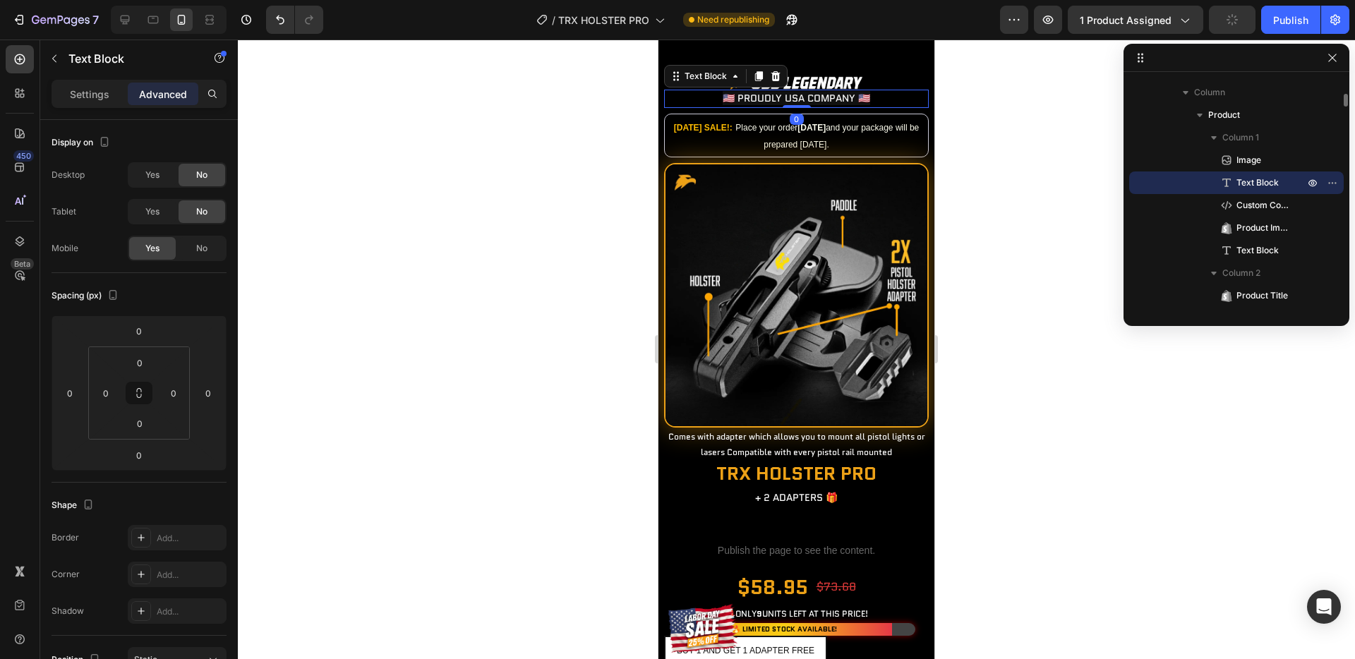
click at [833, 105] on span "🇺🇸 PROUDLY USA COMPANY 🇺🇸" at bounding box center [796, 98] width 147 height 14
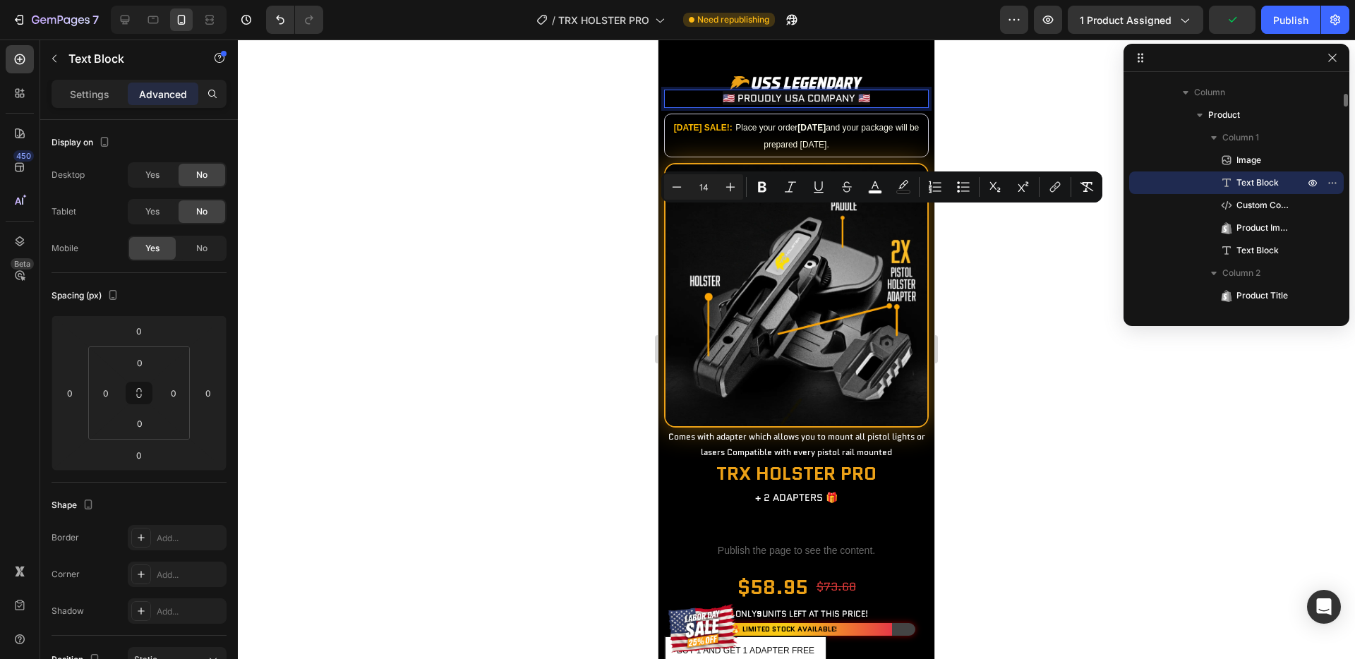
click at [866, 108] on div "🇺🇸 PROUDLY USA COMPANY 🇺🇸" at bounding box center [796, 99] width 265 height 18
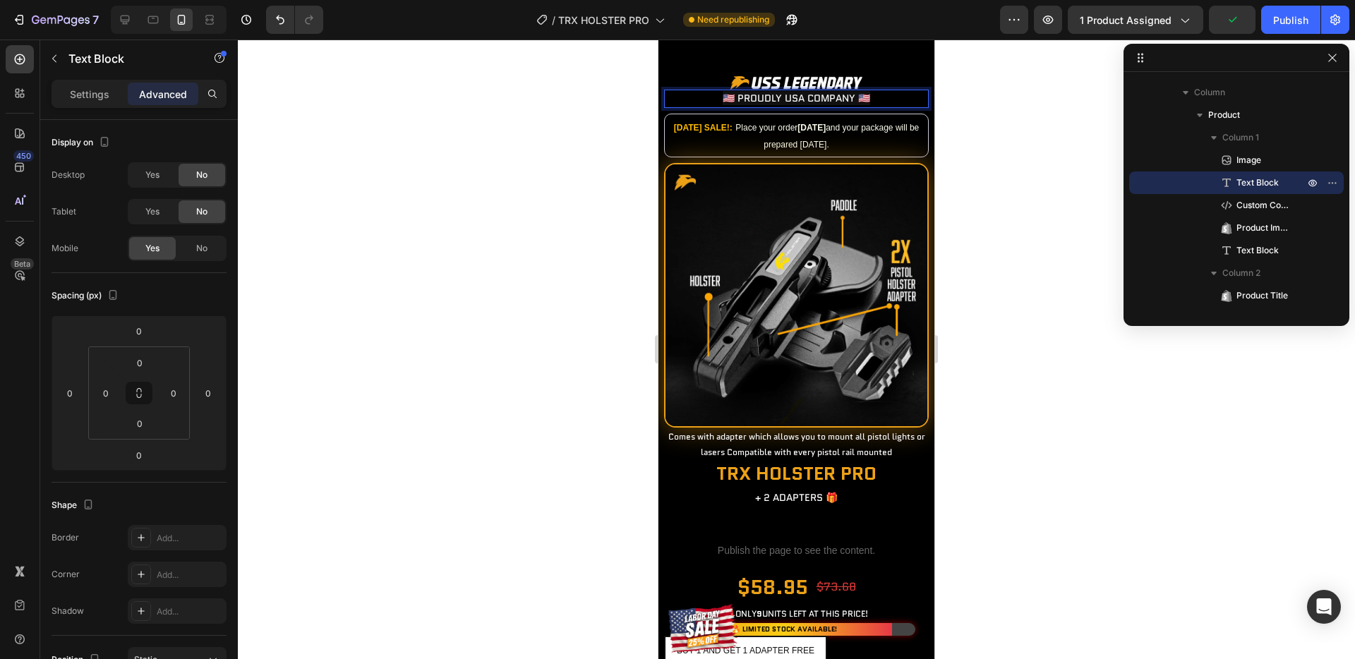
click at [840, 105] on span "🇺🇸 PROUDLY USA COMPANY 🇺🇸" at bounding box center [796, 98] width 147 height 14
click at [850, 105] on span "🇺🇸 PROUDLY USA COMPANY 🇺🇸" at bounding box center [796, 98] width 147 height 14
drag, startPoint x: 852, startPoint y: 217, endPoint x: 810, endPoint y: 216, distance: 41.6
click at [810, 105] on span "🇺🇸 PROUDLY USA COMPANY 🇺🇸" at bounding box center [796, 98] width 147 height 14
click at [800, 105] on span "🇺🇸 PROUDLY USA COMPANY 🇺🇸" at bounding box center [796, 98] width 147 height 14
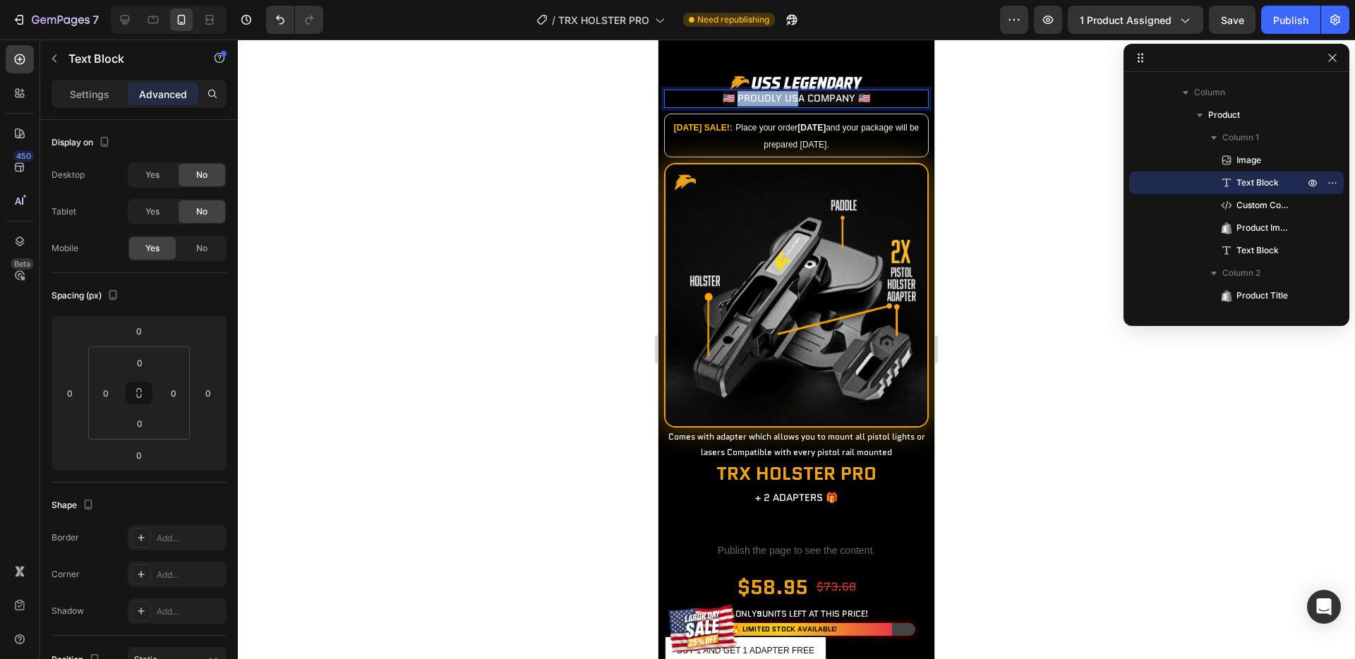
drag, startPoint x: 799, startPoint y: 217, endPoint x: 739, endPoint y: 217, distance: 60.0
click at [739, 105] on span "🇺🇸 PROUDLY USA COMPANY 🇺🇸" at bounding box center [796, 98] width 147 height 14
click at [782, 105] on span "🇺🇸 AMERIAC COMPANY 🇺🇸" at bounding box center [796, 98] width 123 height 14
click at [785, 105] on span "🇺🇸 AMERIC COMPANY 🇺🇸" at bounding box center [796, 98] width 116 height 14
click at [791, 105] on span "🇺🇸 AMERICA COMPANY 🇺🇸" at bounding box center [796, 98] width 123 height 14
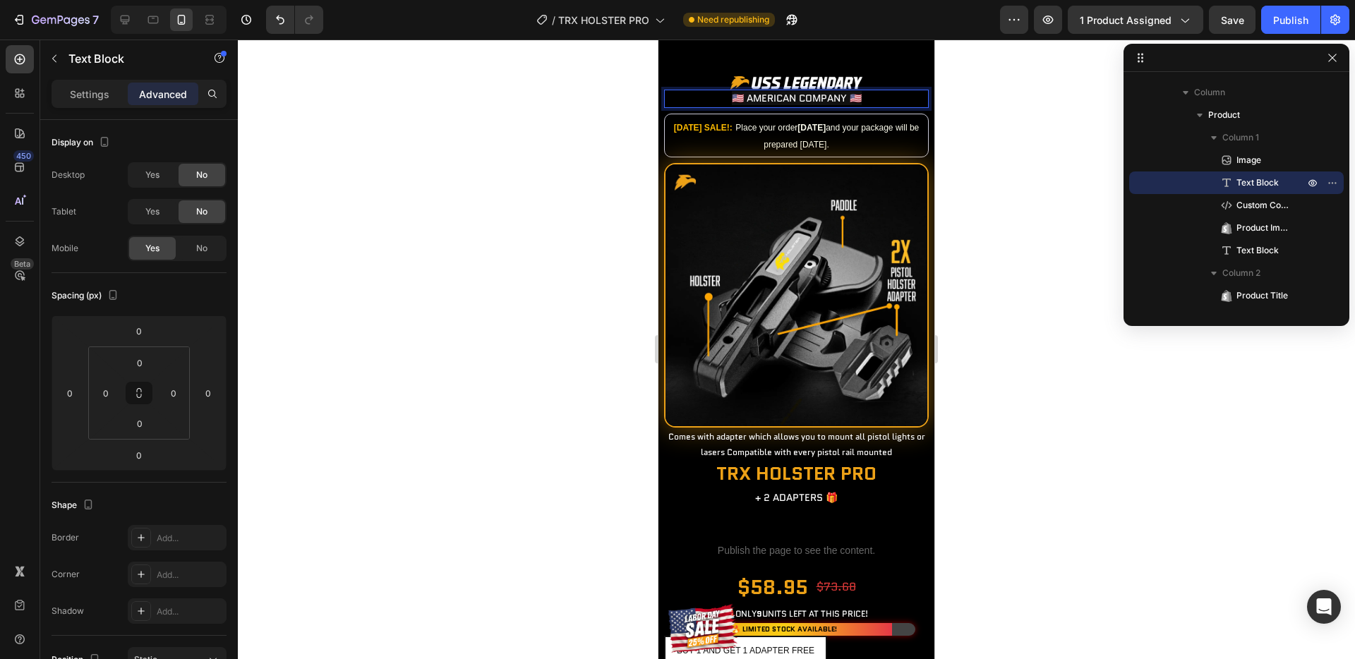
click at [1008, 285] on div at bounding box center [796, 350] width 1117 height 620
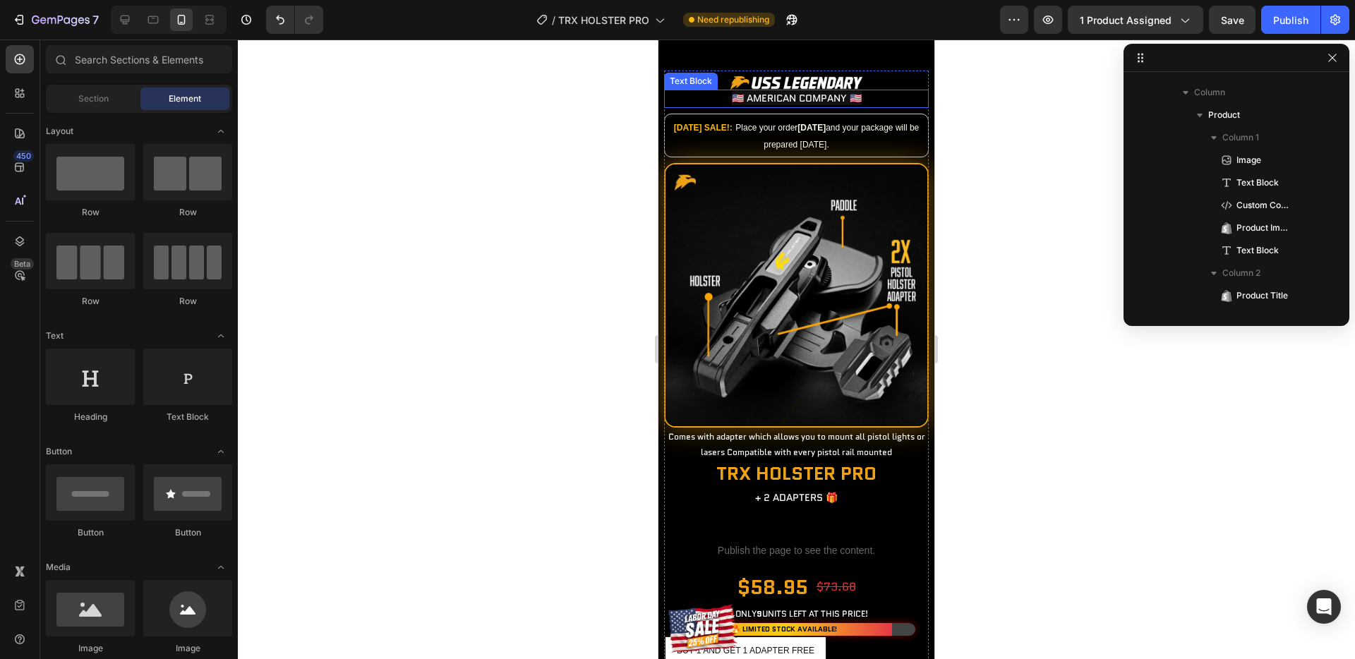
click at [759, 105] on span "🇺🇸 AMERICAN COMPANY 🇺🇸" at bounding box center [797, 98] width 130 height 14
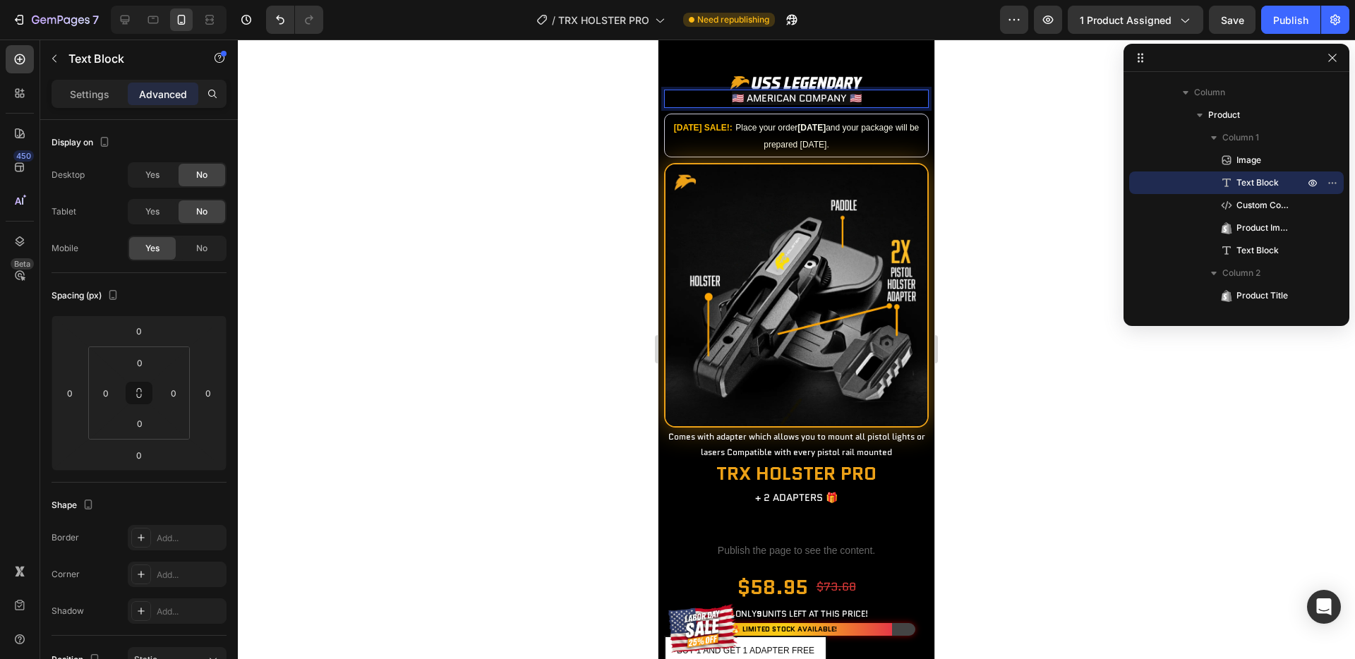
click at [771, 105] on span "🇺🇸 AMERICAN COMPANY 🇺🇸" at bounding box center [797, 98] width 130 height 14
click at [1013, 278] on div at bounding box center [796, 350] width 1117 height 620
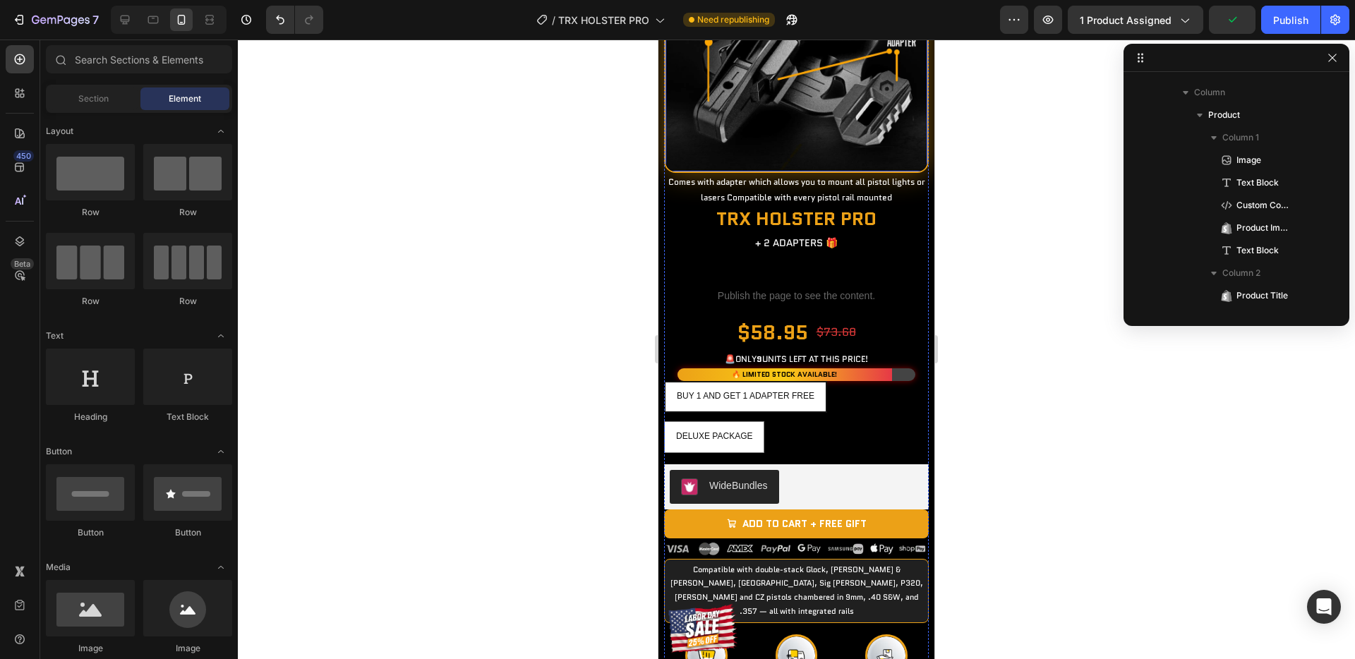
scroll to position [966, 0]
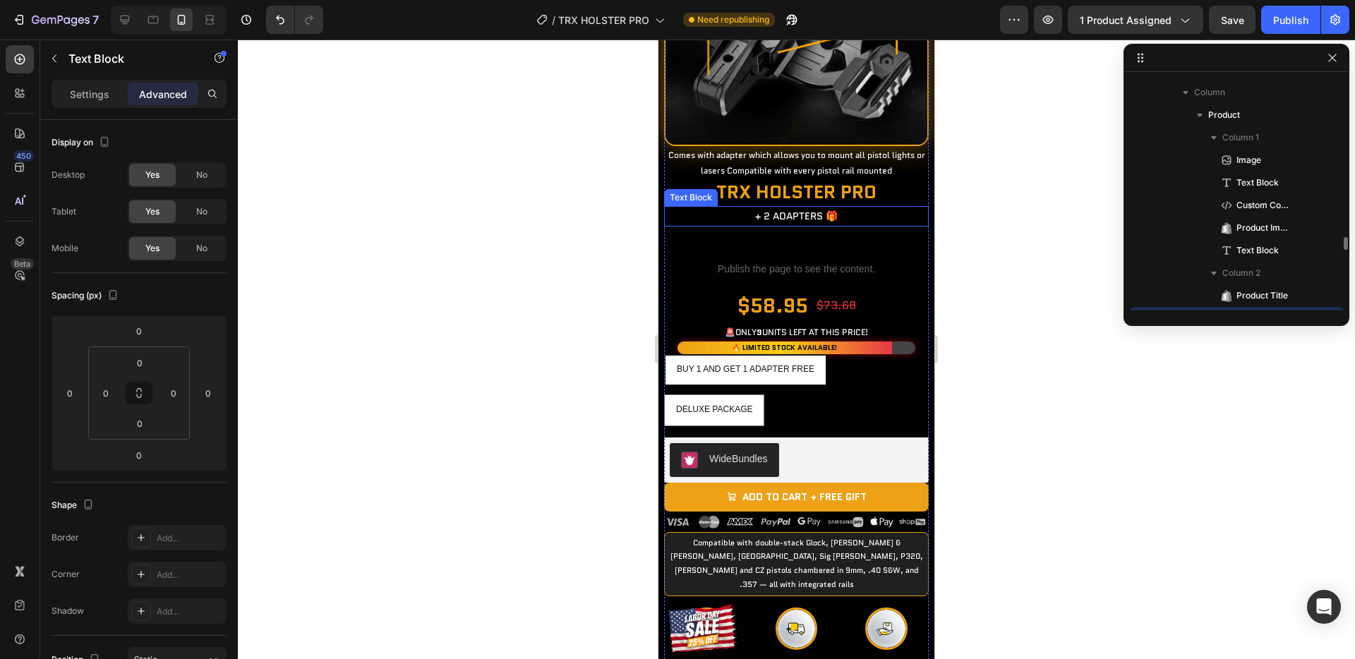
click at [754, 225] on p "+ 2 ADAPTERS 🎁" at bounding box center [796, 216] width 262 height 18
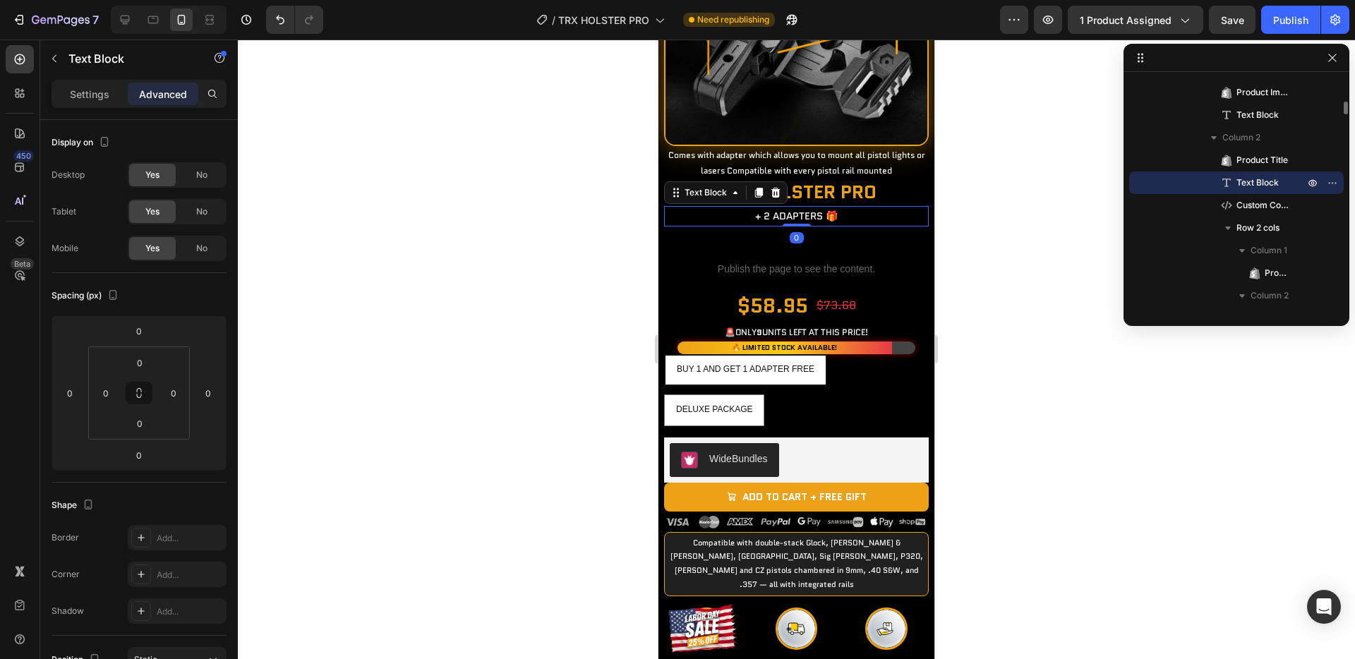
click at [747, 225] on p "+ 2 ADAPTERS 🎁" at bounding box center [796, 216] width 262 height 18
click at [974, 416] on div at bounding box center [796, 350] width 1117 height 620
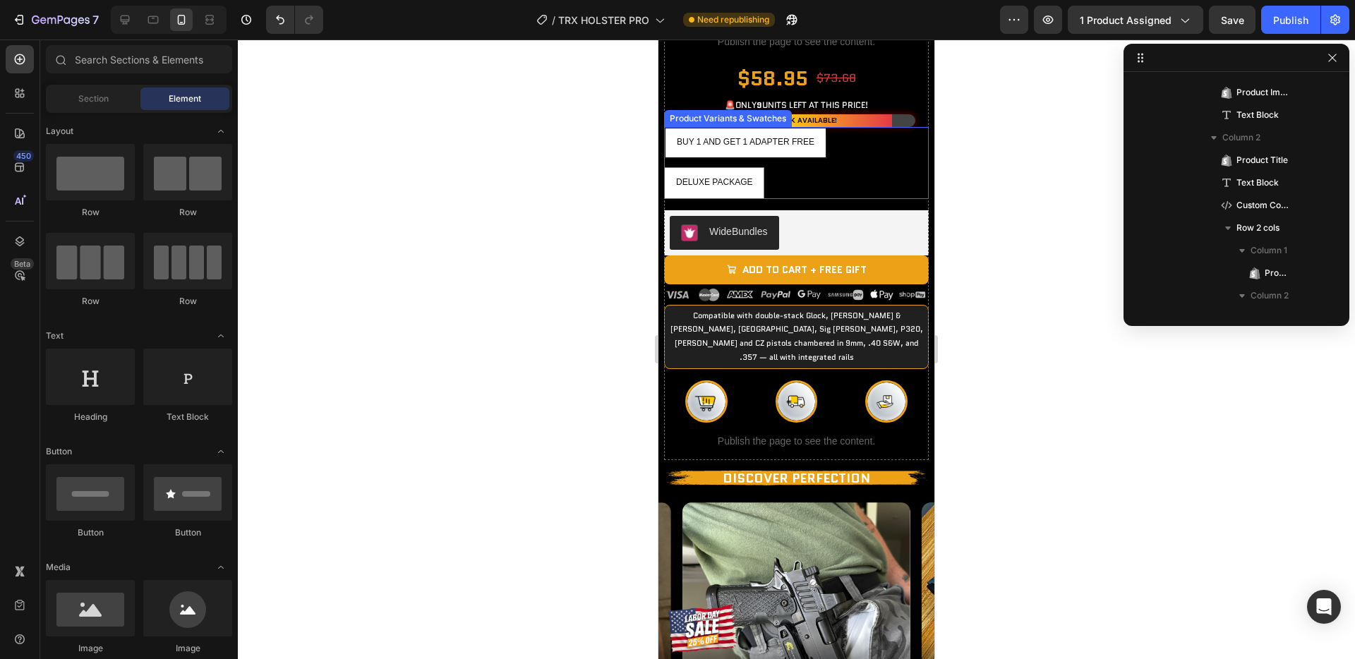
scroll to position [1205, 0]
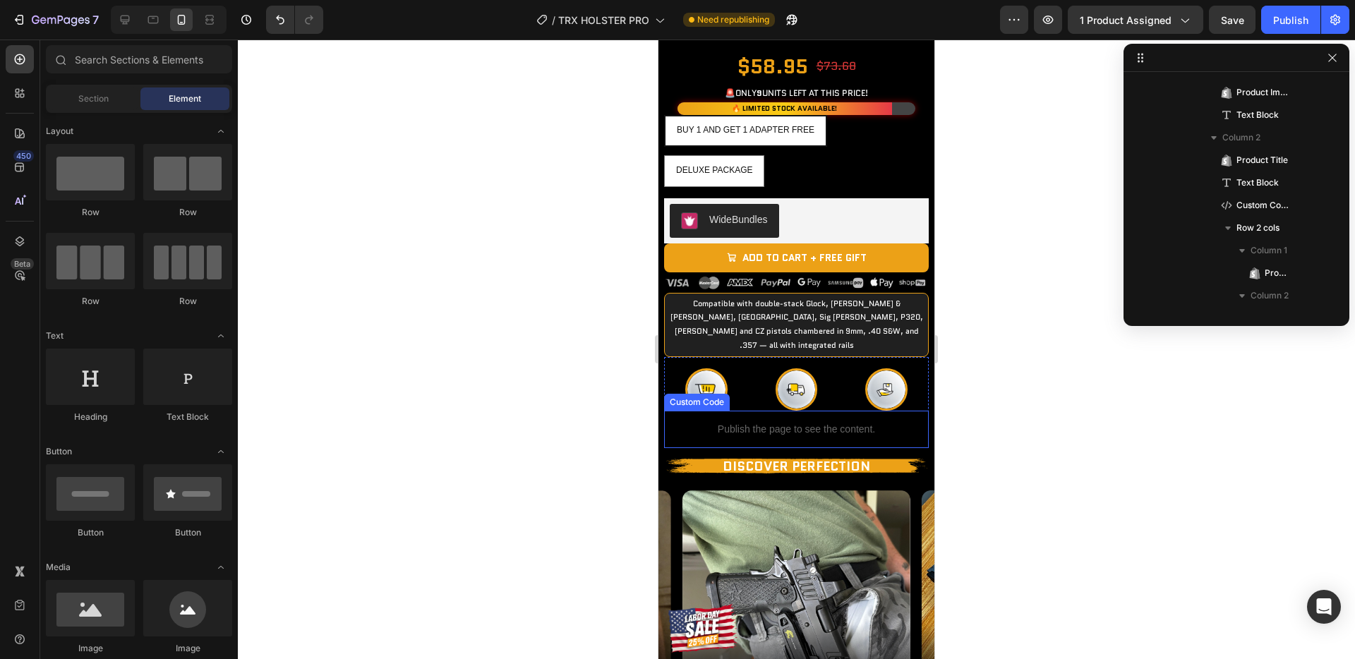
click at [989, 525] on div at bounding box center [796, 350] width 1117 height 620
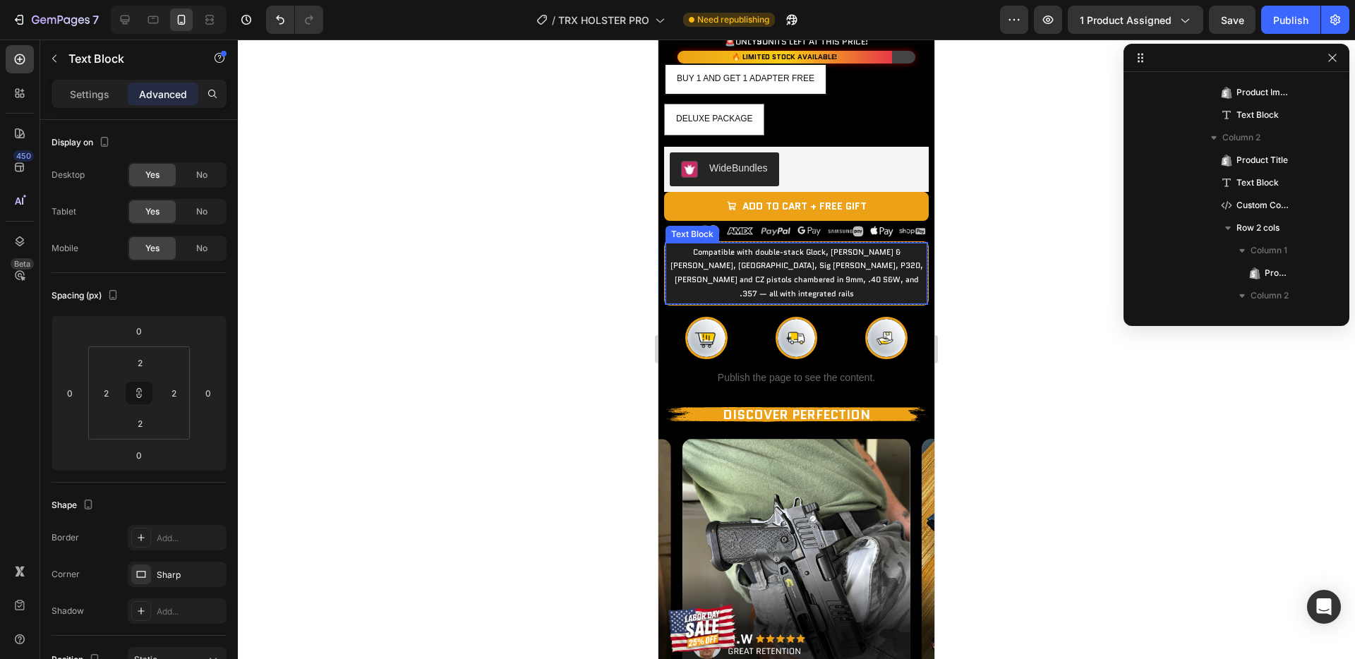
scroll to position [742, 0]
click at [730, 301] on p "Compatible with double-stack Glock, [PERSON_NAME] & [PERSON_NAME], [GEOGRAPHIC_…" at bounding box center [796, 274] width 256 height 56
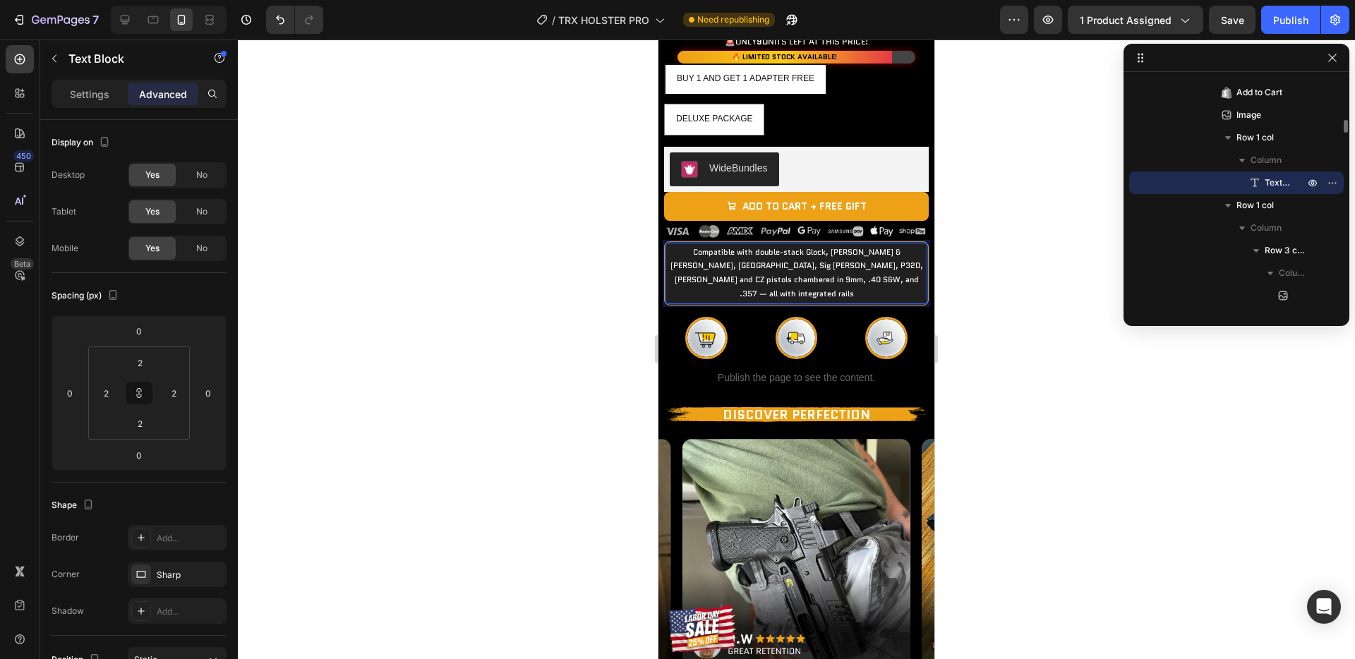
click at [968, 452] on div at bounding box center [796, 350] width 1117 height 620
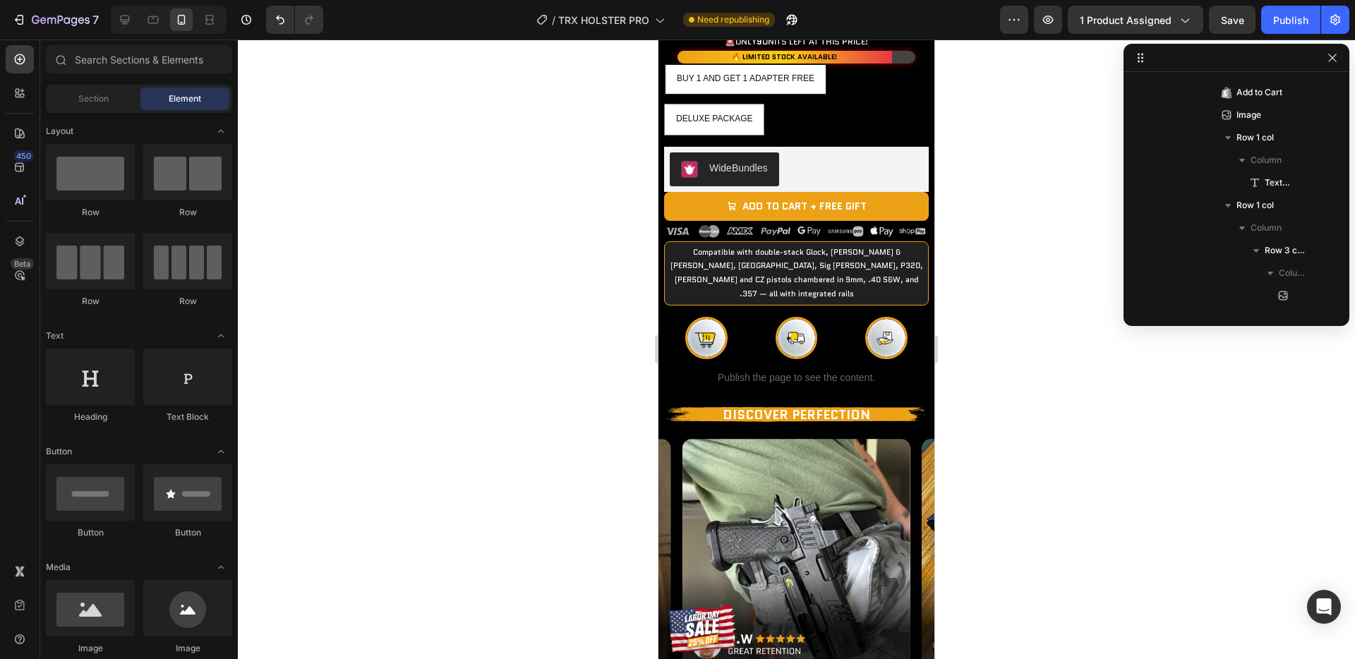
click at [1049, 493] on div at bounding box center [796, 350] width 1117 height 620
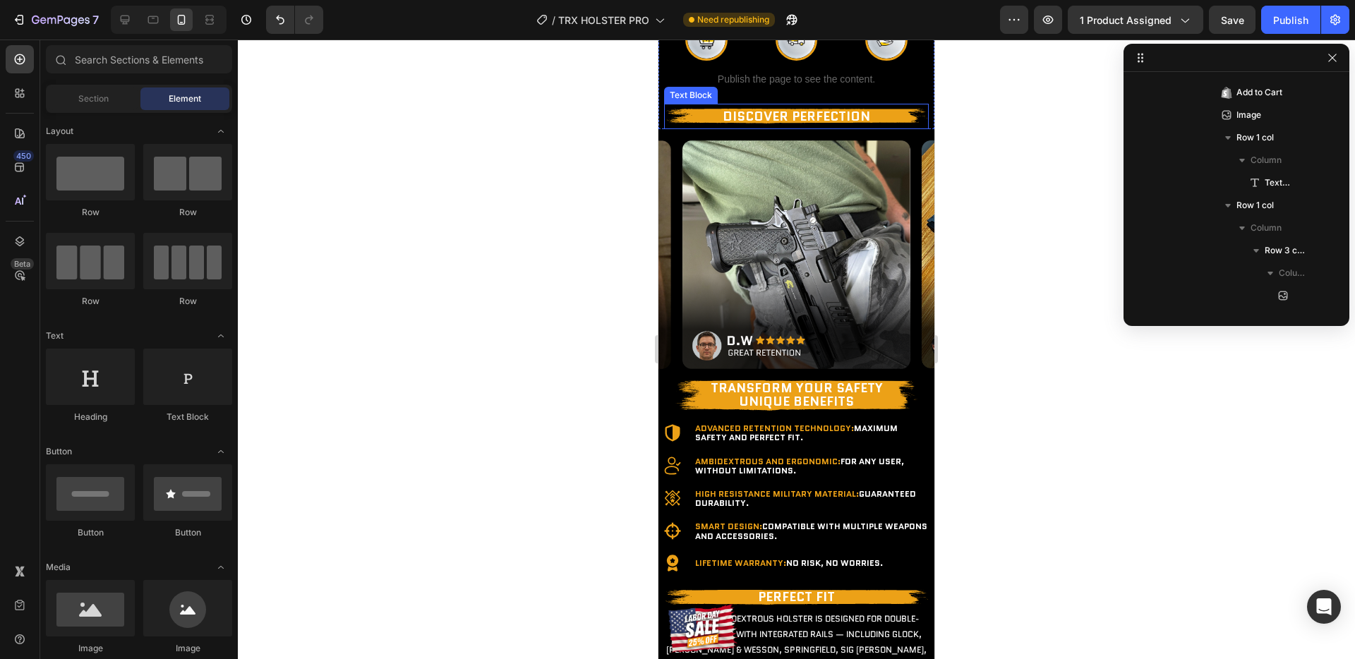
scroll to position [1556, 0]
click at [817, 127] on p "Discover Perfection" at bounding box center [796, 115] width 262 height 23
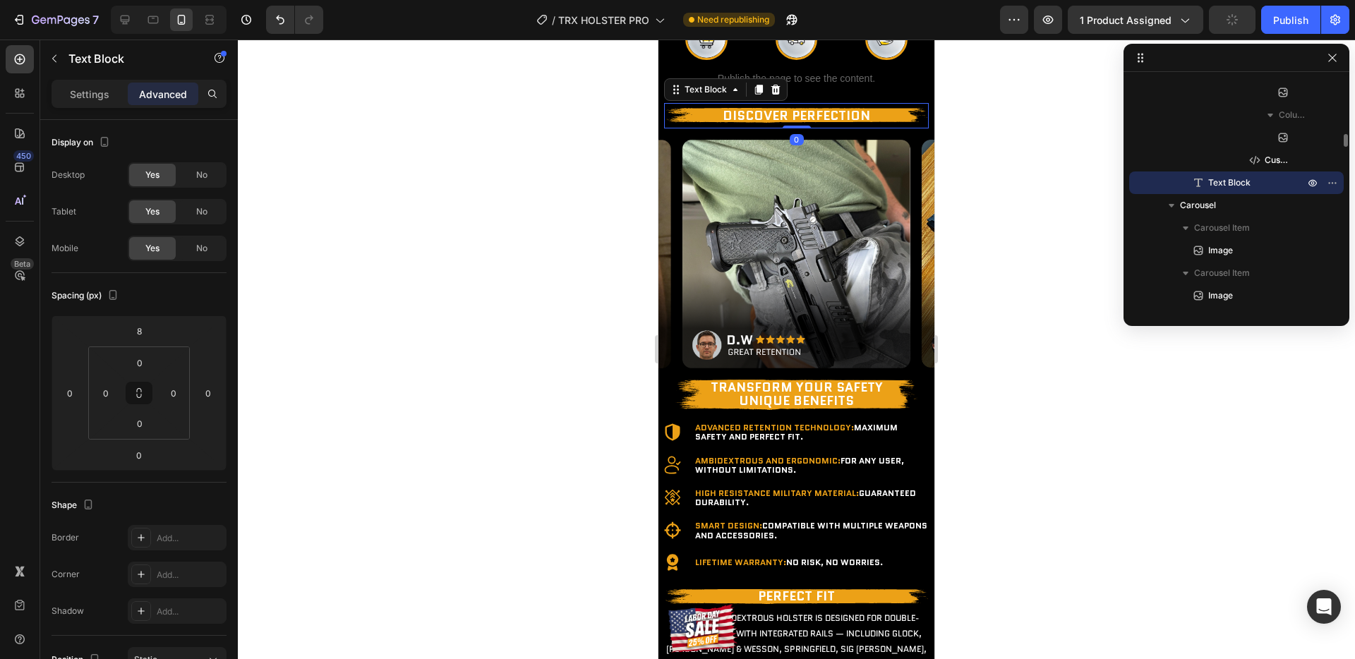
click at [817, 127] on p "Discover Perfection" at bounding box center [796, 115] width 262 height 23
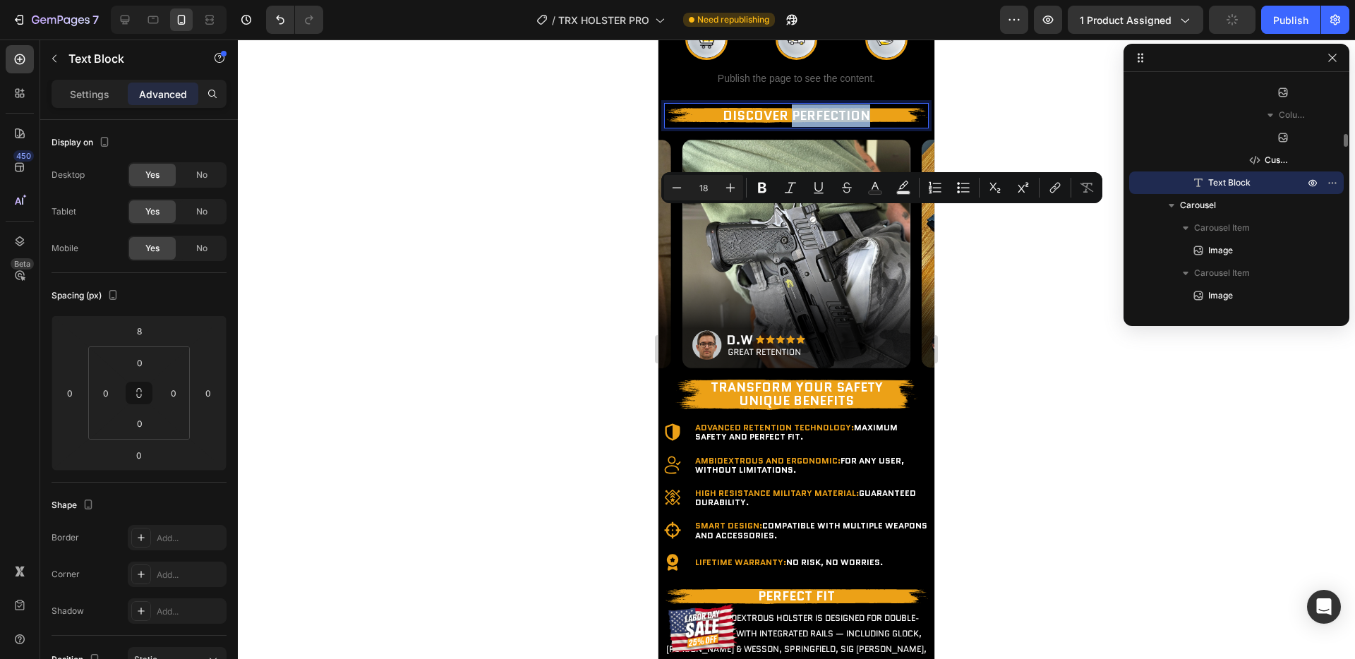
click at [817, 127] on p "Discover Perfection" at bounding box center [796, 115] width 262 height 23
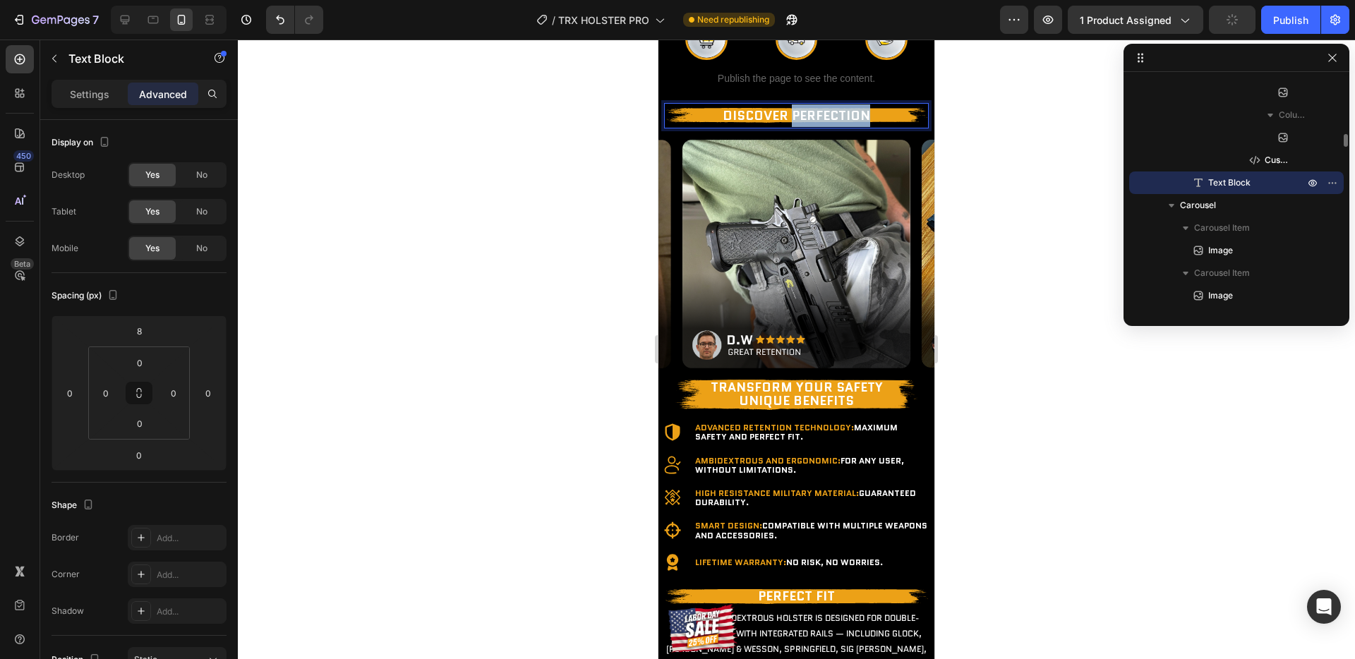
click at [817, 127] on p "Discover Perfection" at bounding box center [796, 115] width 262 height 23
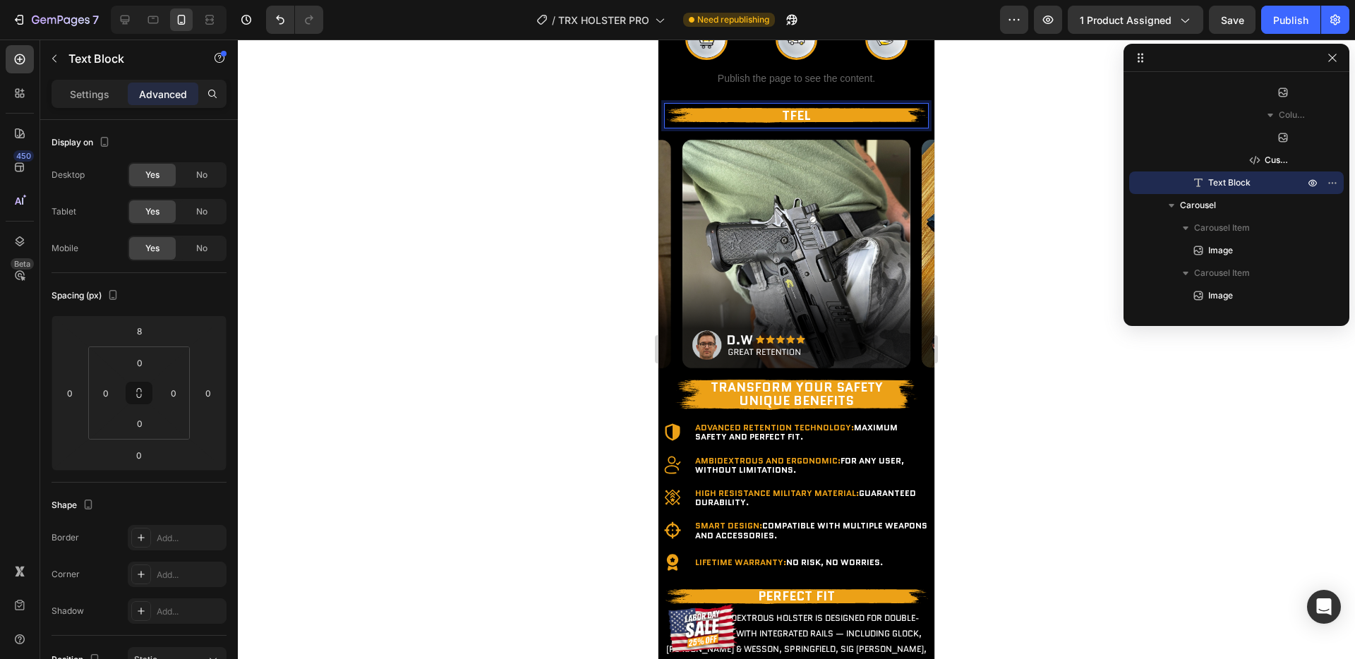
click at [817, 127] on p "TFEL" at bounding box center [796, 115] width 262 height 23
click at [787, 127] on p "TFEL" at bounding box center [796, 115] width 262 height 23
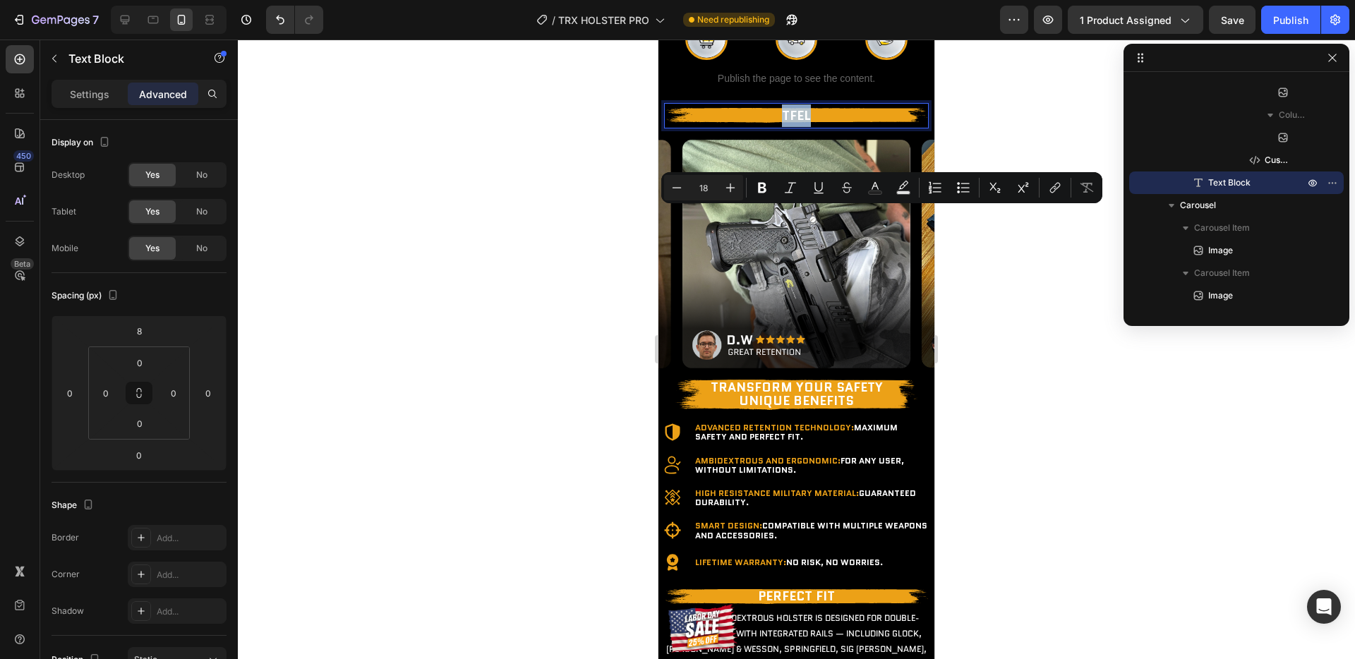
click at [787, 127] on p "TFEL" at bounding box center [796, 115] width 262 height 23
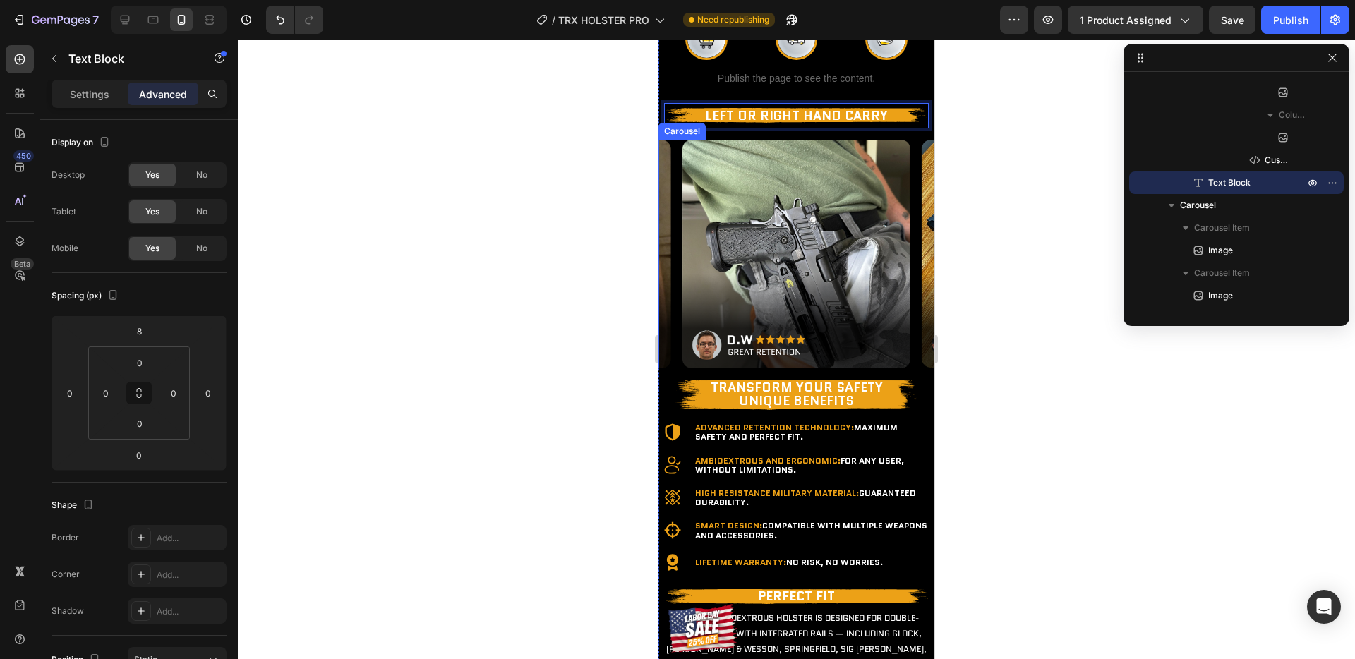
click at [1030, 285] on div at bounding box center [796, 350] width 1117 height 620
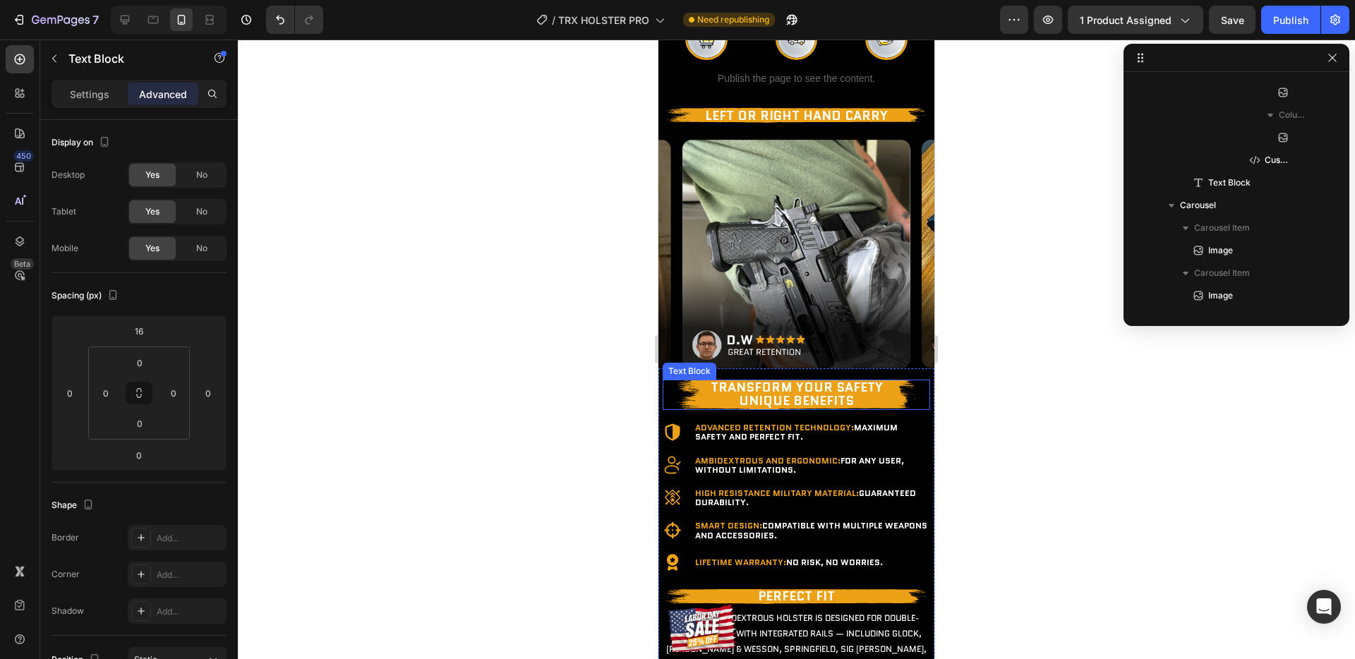
click at [859, 409] on p "Transform your Safety Unique Benefits" at bounding box center [796, 395] width 265 height 28
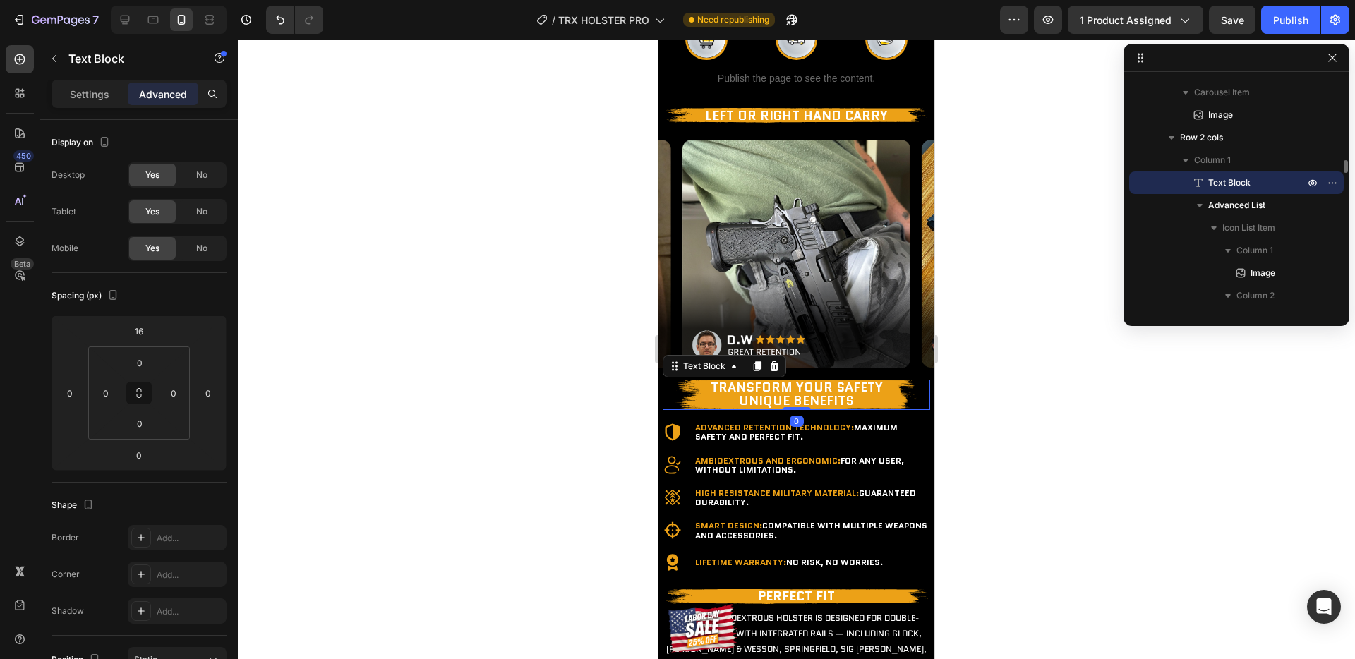
click at [859, 409] on p "Transform your Safety Unique Benefits" at bounding box center [796, 395] width 265 height 28
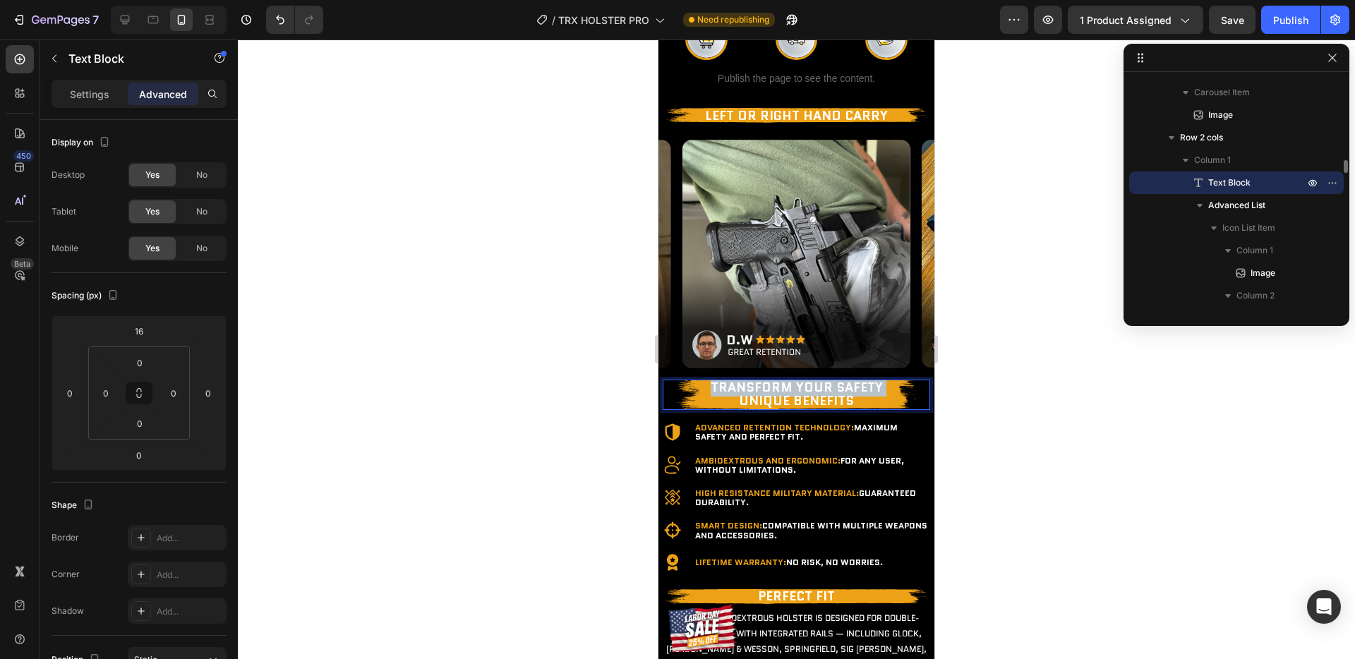
click at [859, 409] on p "Transform your Safety Unique Benefits" at bounding box center [796, 395] width 265 height 28
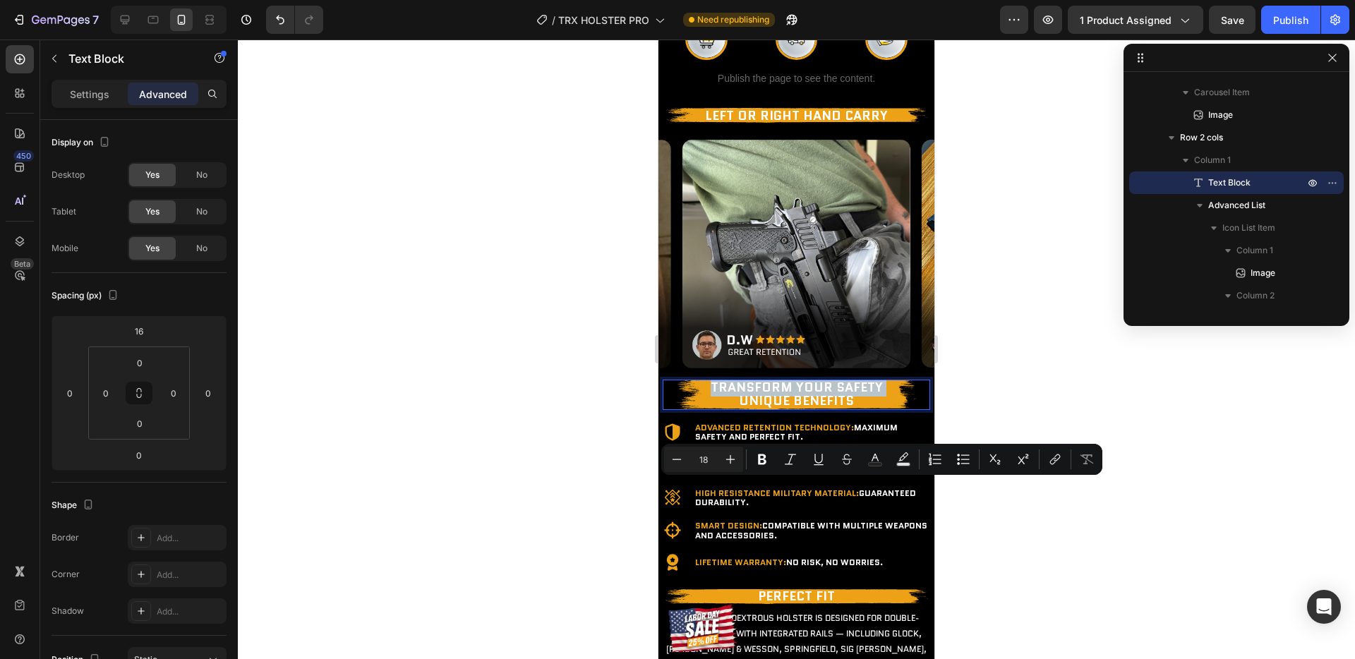
click at [859, 409] on p "Transform your Safety Unique Benefits" at bounding box center [796, 395] width 265 height 28
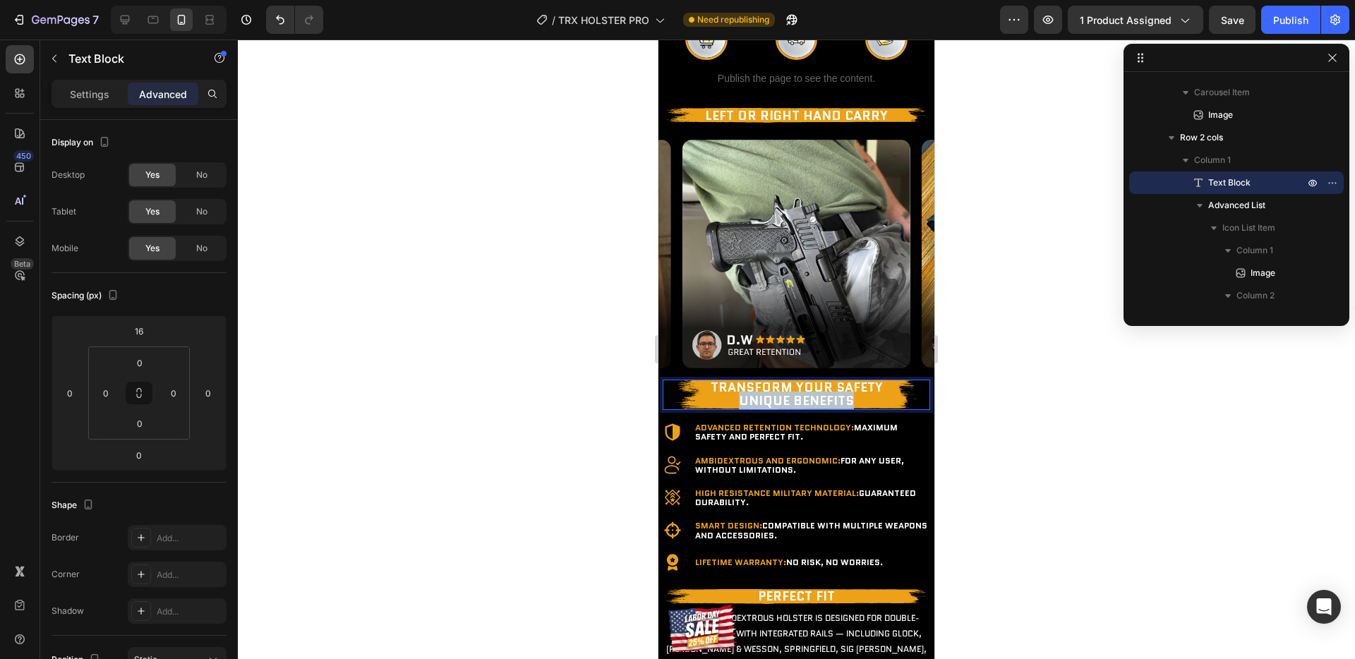
click at [859, 409] on p "Transform your Safety Unique Benefits" at bounding box center [796, 395] width 265 height 28
click at [855, 409] on p "Transform your Safety" at bounding box center [796, 395] width 265 height 28
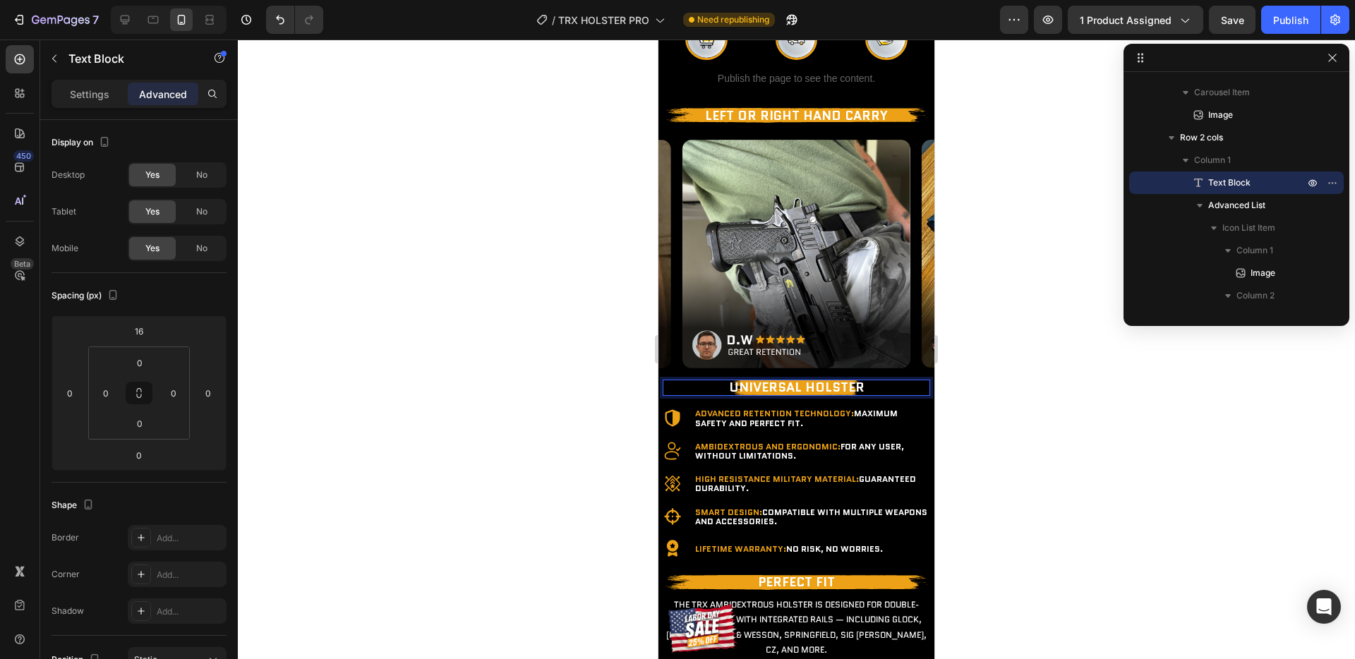
click at [1054, 512] on div at bounding box center [796, 350] width 1117 height 620
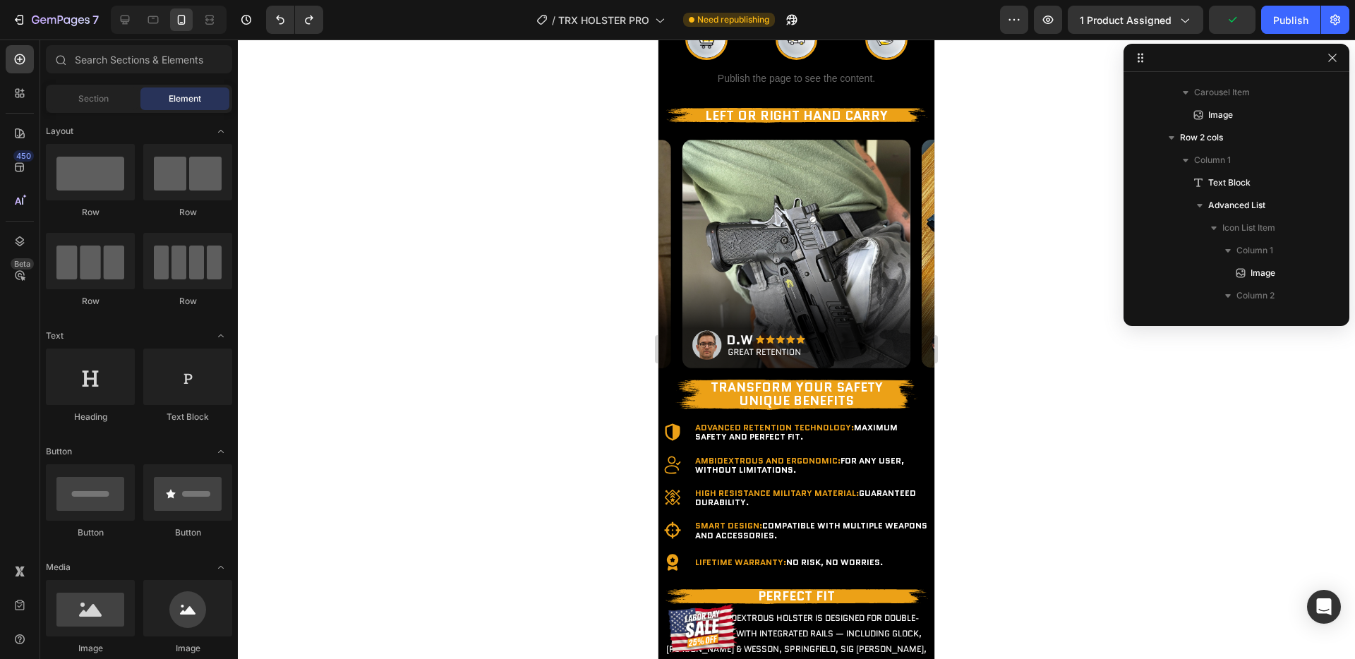
click at [1053, 555] on div at bounding box center [796, 350] width 1117 height 620
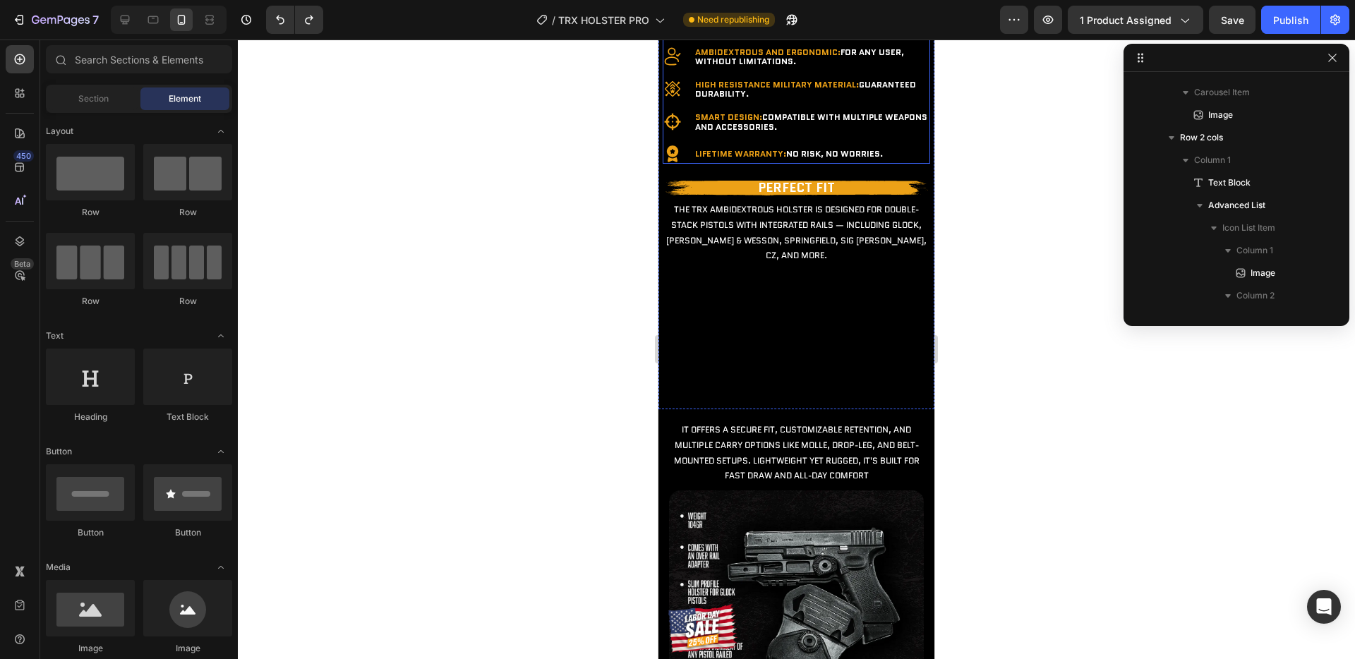
scroll to position [1989, 0]
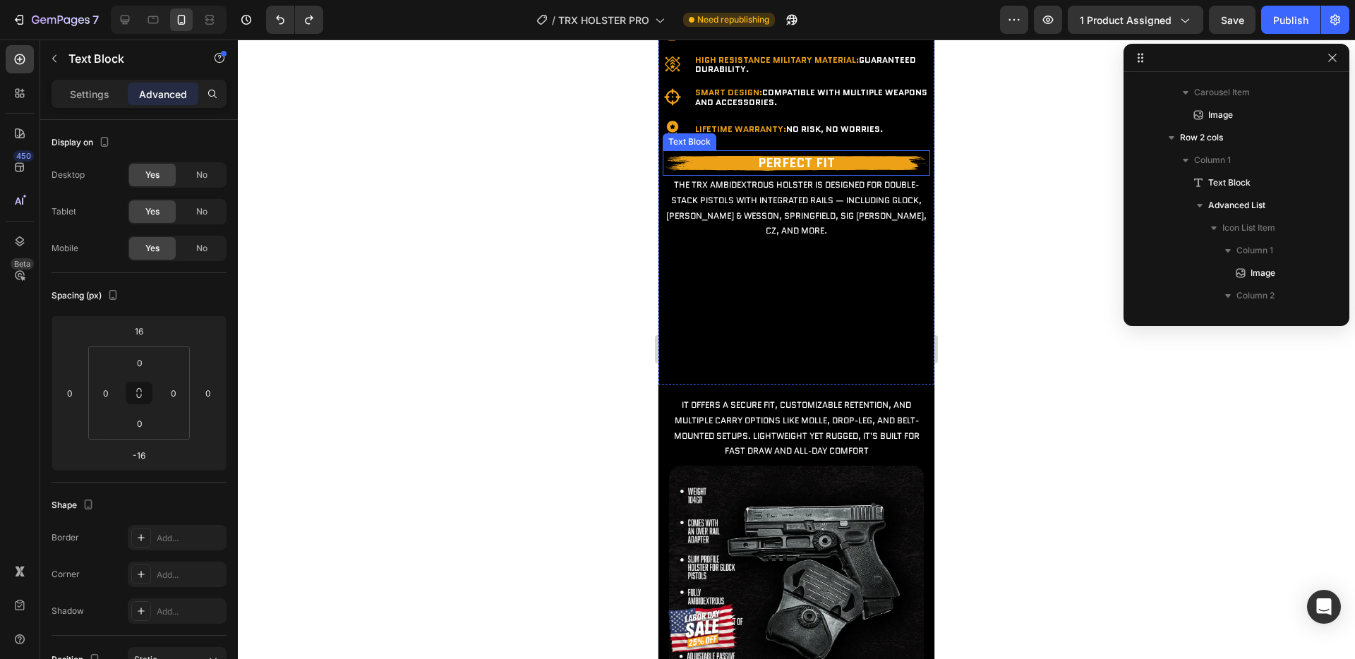
click at [827, 174] on p "Perfect Fit" at bounding box center [796, 163] width 265 height 23
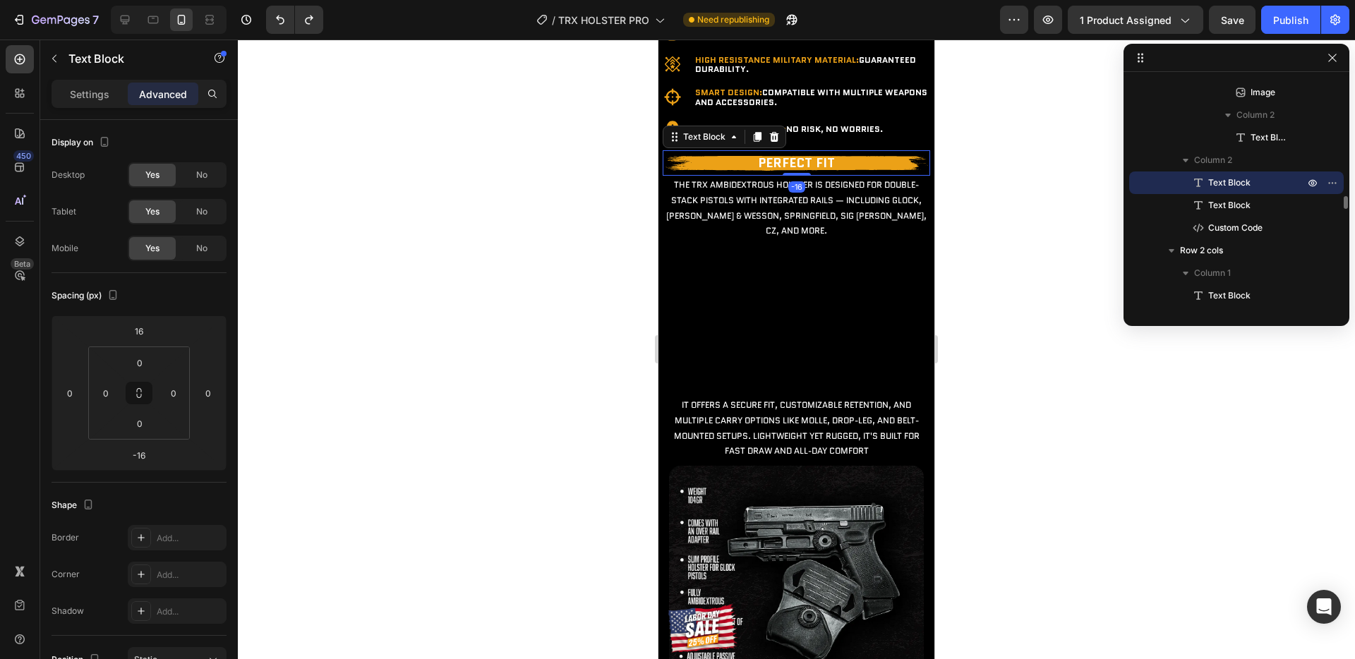
click at [827, 174] on p "Perfect Fit" at bounding box center [796, 163] width 265 height 23
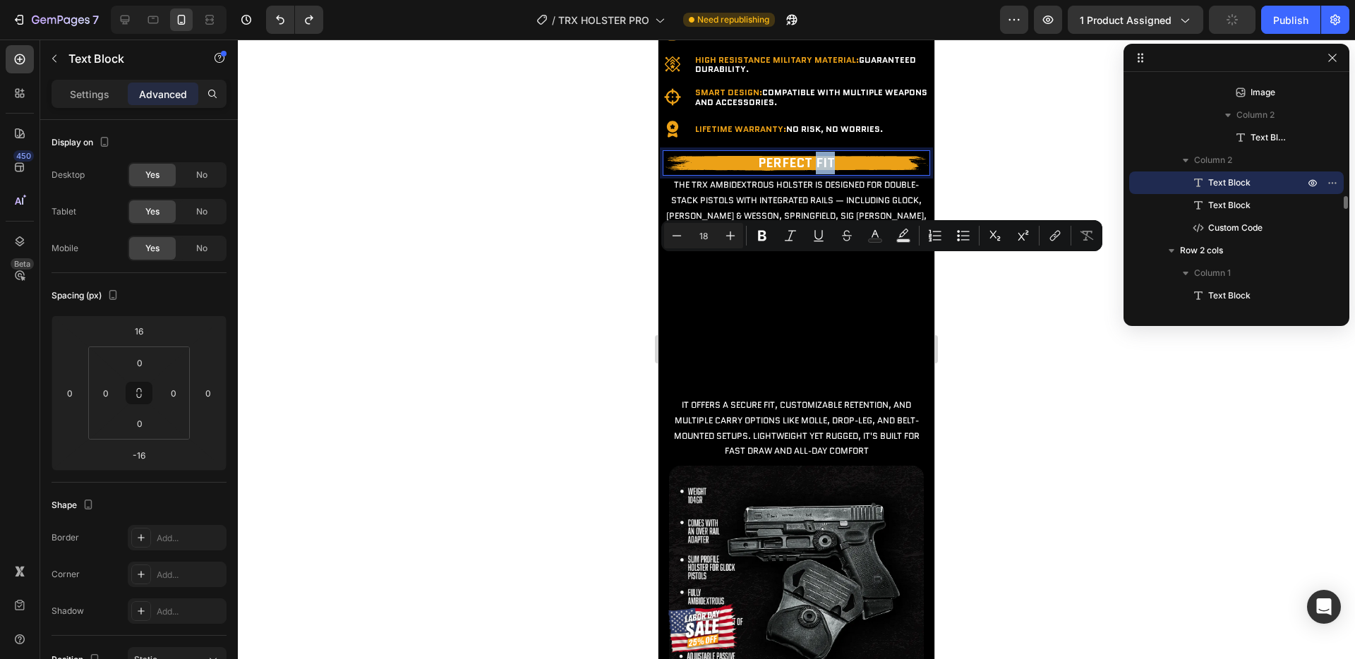
click at [834, 174] on p "Perfect Fit" at bounding box center [796, 163] width 265 height 23
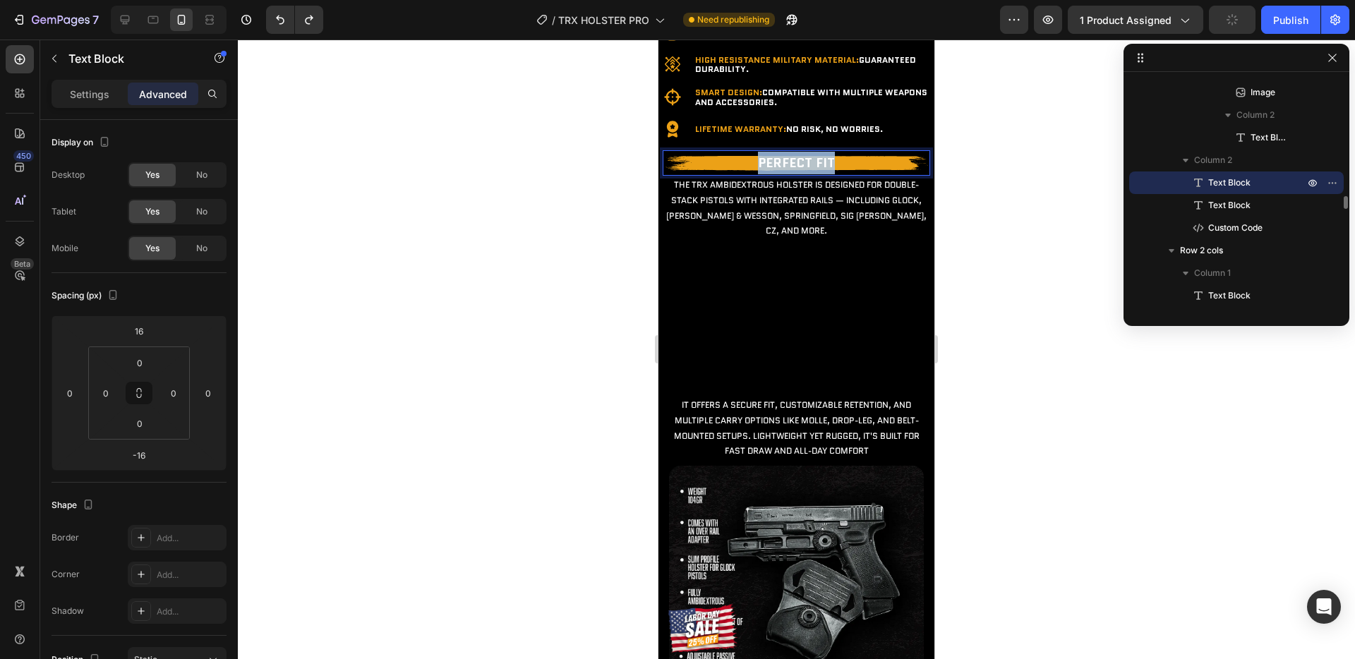
click at [834, 174] on p "Perfect Fit" at bounding box center [796, 163] width 265 height 23
click at [1015, 409] on div at bounding box center [796, 350] width 1117 height 620
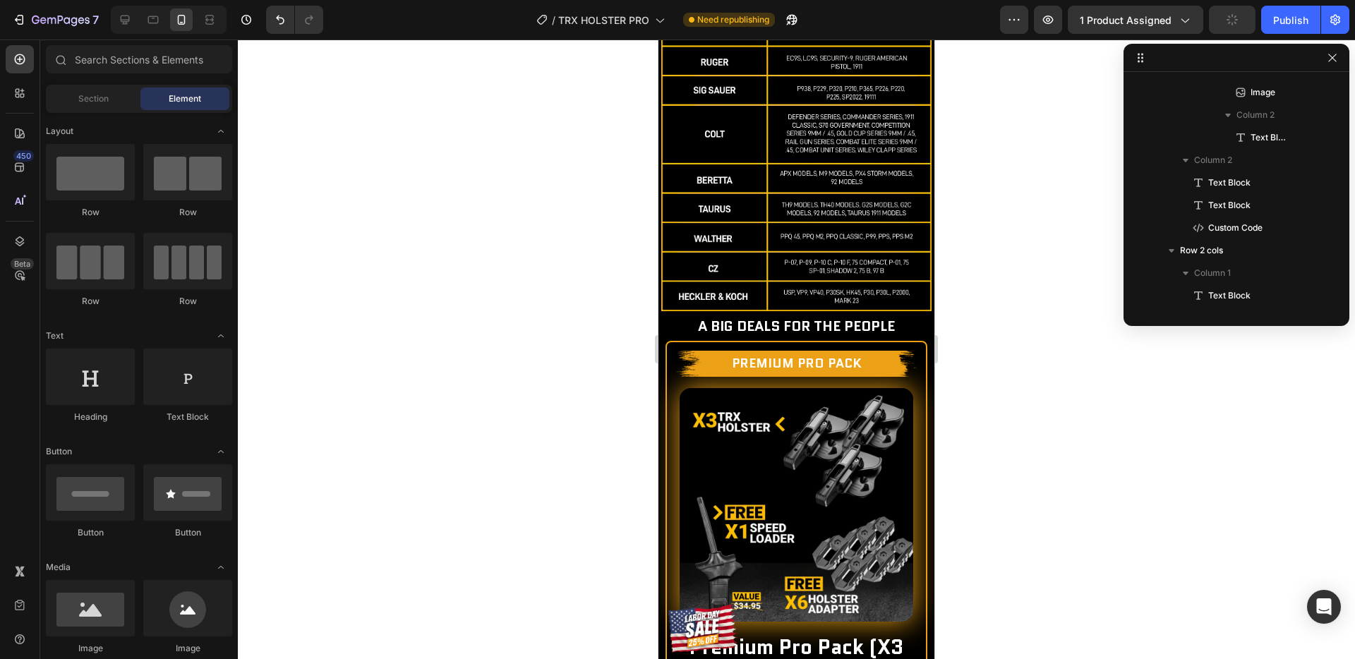
scroll to position [3015, 0]
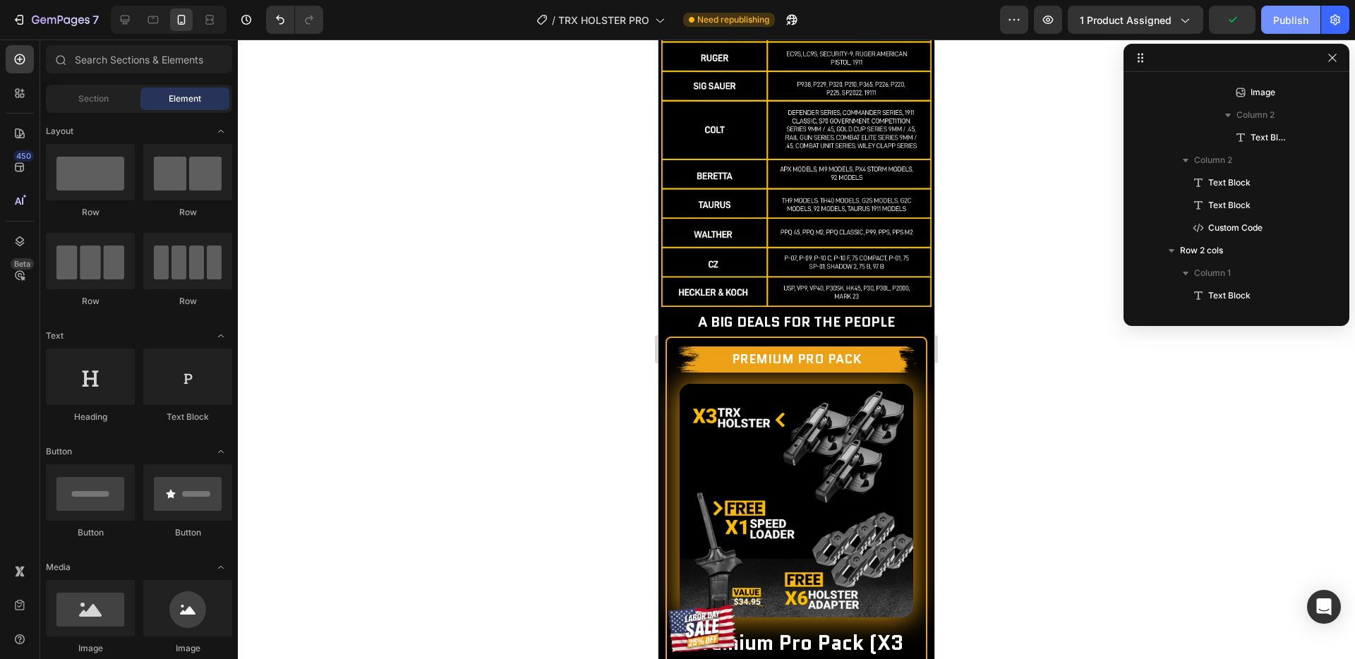
click at [1298, 19] on div "Publish" at bounding box center [1290, 20] width 35 height 15
